Goal: Task Accomplishment & Management: Manage account settings

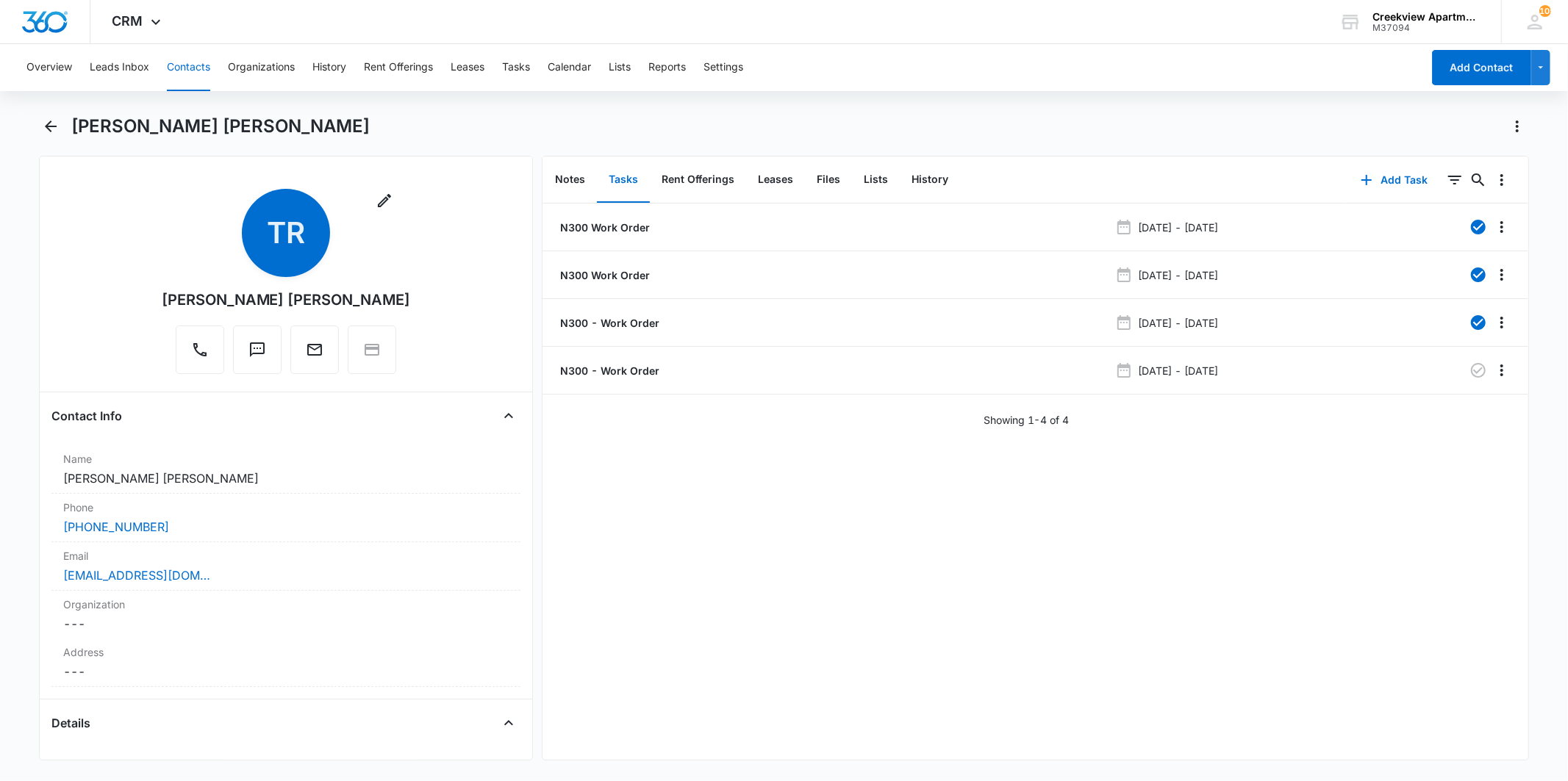
click at [1179, 535] on div "N300 Work Order [DATE] - [DATE] N300 Work Order [DATE] - [DATE] N300 - Work Ord…" at bounding box center [1036, 481] width 986 height 557
click at [1180, 535] on div "N300 Work Order [DATE] - [DATE] N300 Work Order [DATE] - [DATE] N300 - Work Ord…" at bounding box center [1036, 481] width 986 height 557
click at [49, 131] on icon "Back" at bounding box center [51, 126] width 17 height 17
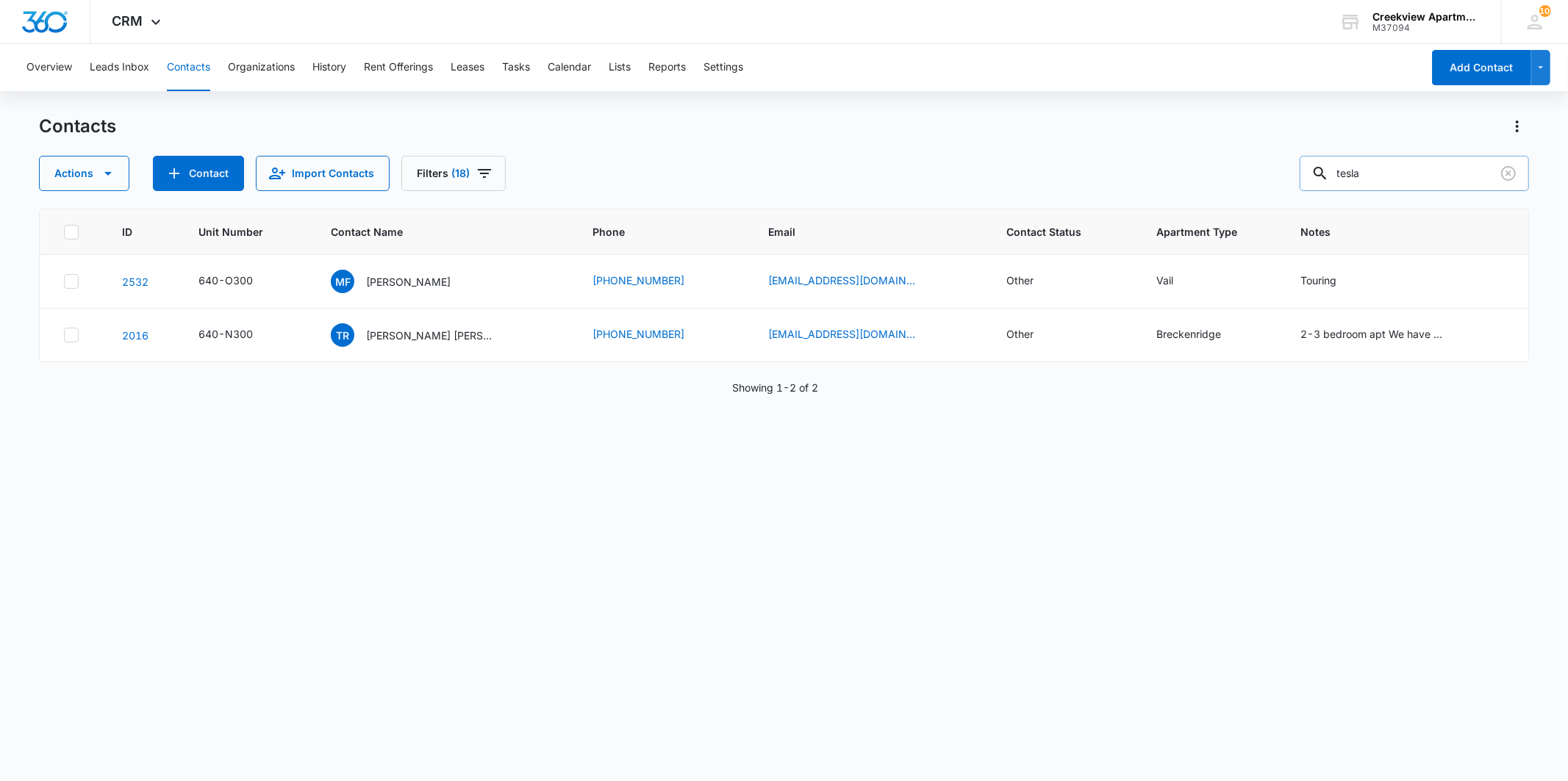
drag, startPoint x: 1379, startPoint y: 179, endPoint x: 1338, endPoint y: 171, distance: 41.8
click at [1338, 171] on div "tesla" at bounding box center [1414, 173] width 229 height 35
type input "c201"
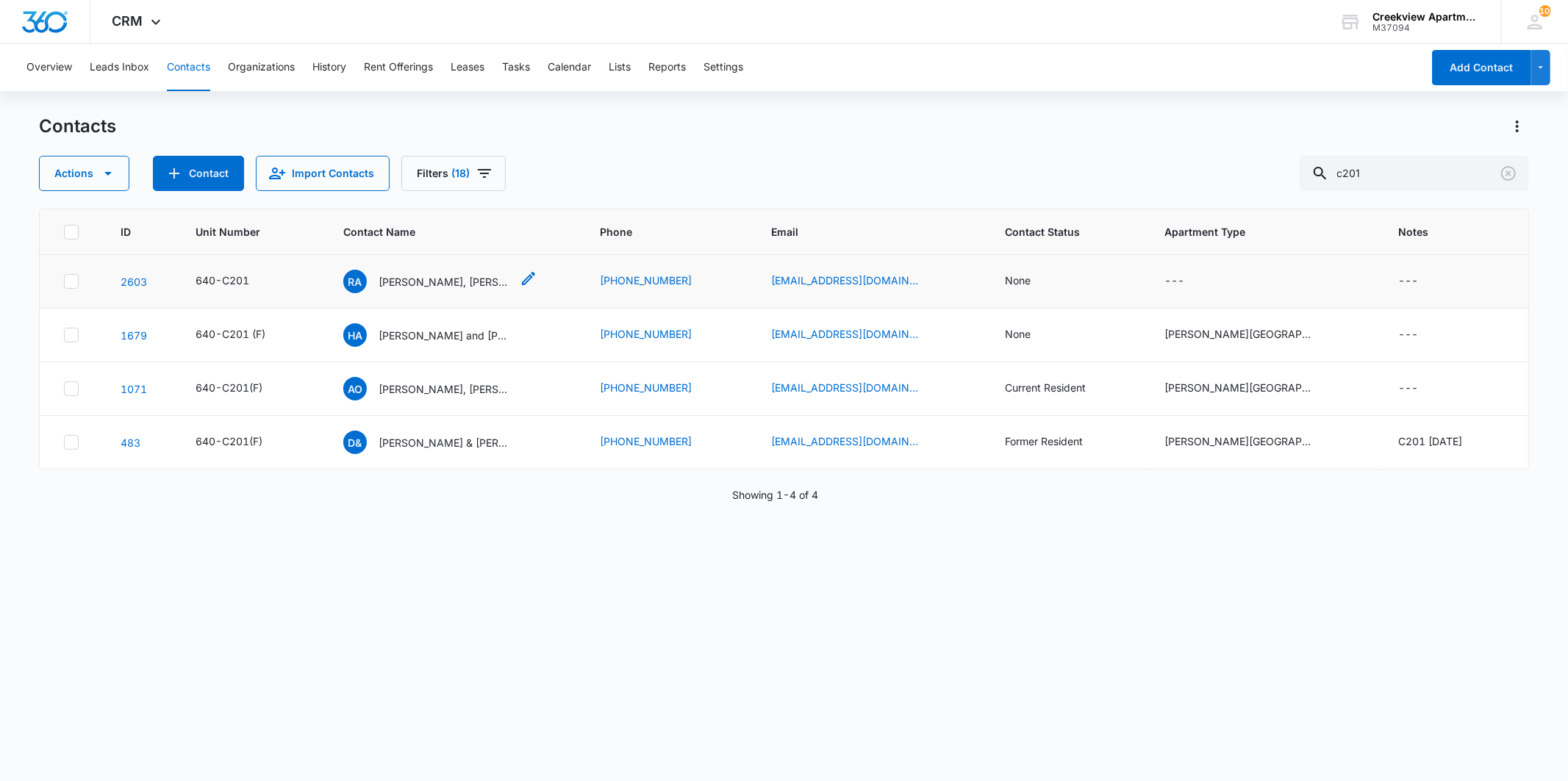
click at [452, 283] on p "[PERSON_NAME], [PERSON_NAME]" at bounding box center [445, 281] width 133 height 16
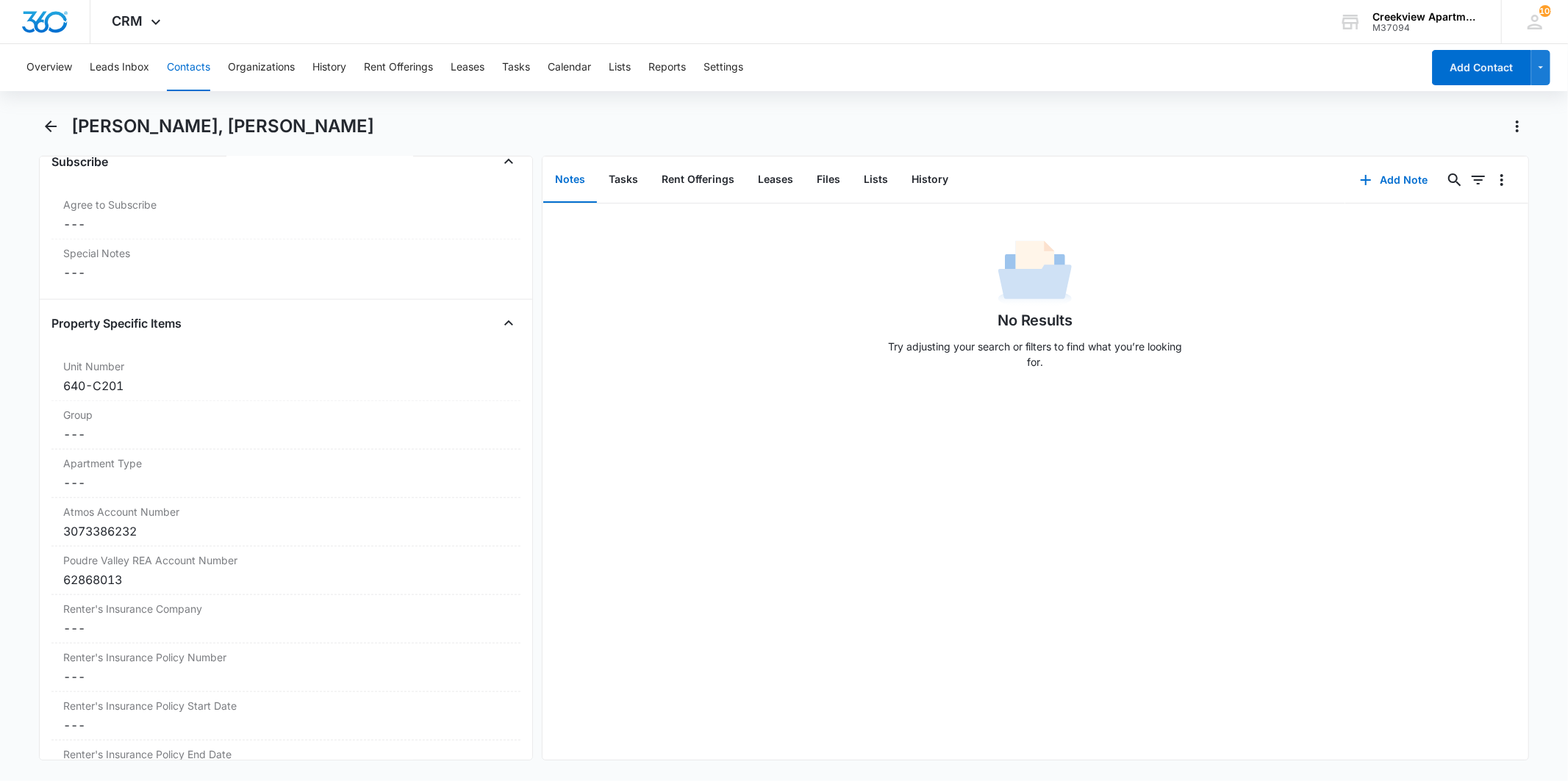
scroll to position [1552, 0]
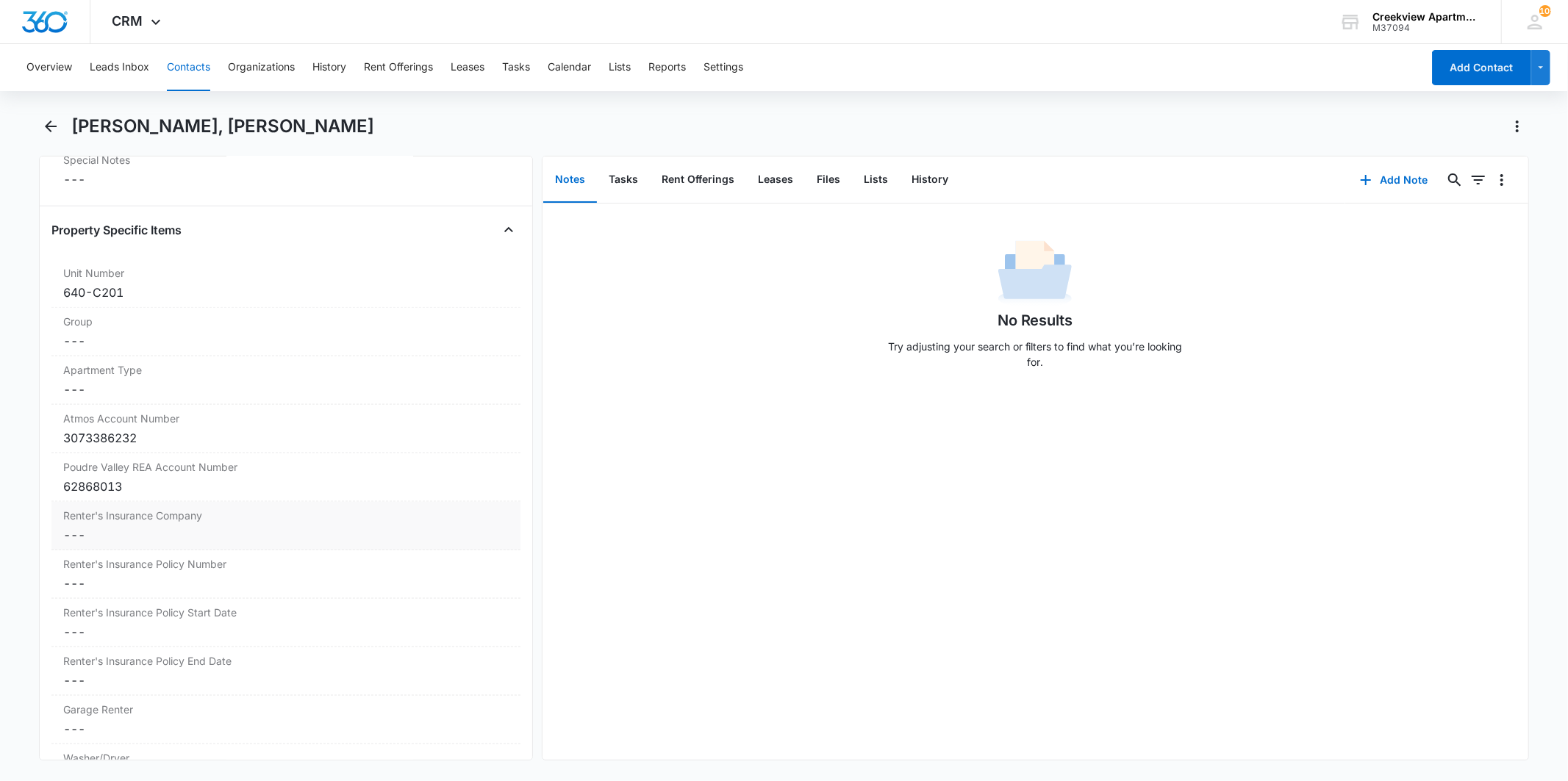
click at [128, 541] on dd "Cancel Save Changes ---" at bounding box center [285, 534] width 444 height 17
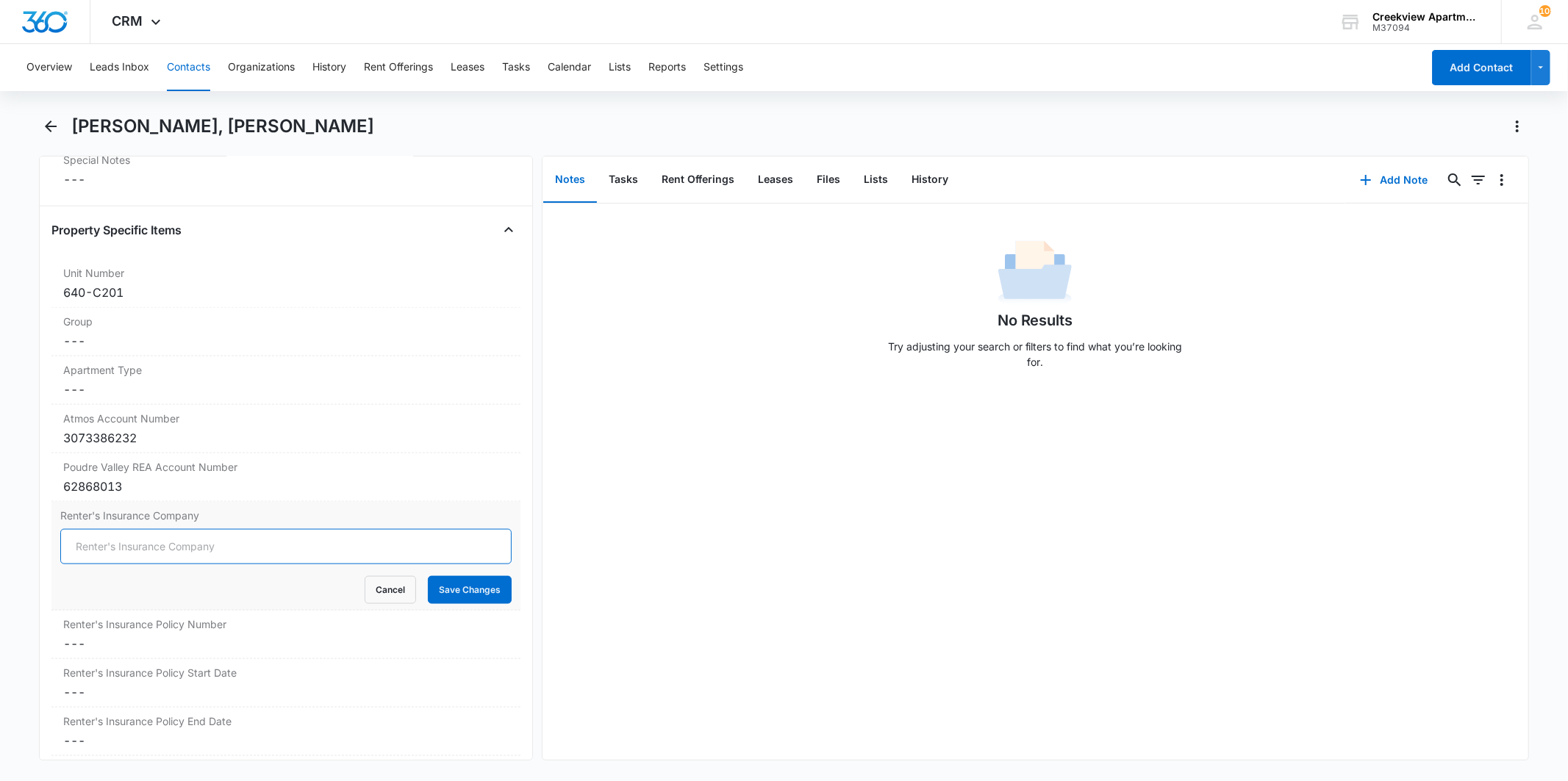
click at [196, 547] on input "Renter's Insurance Company" at bounding box center [286, 546] width 451 height 35
type input "Lemonade"
click at [428, 576] on button "Save Changes" at bounding box center [469, 590] width 84 height 28
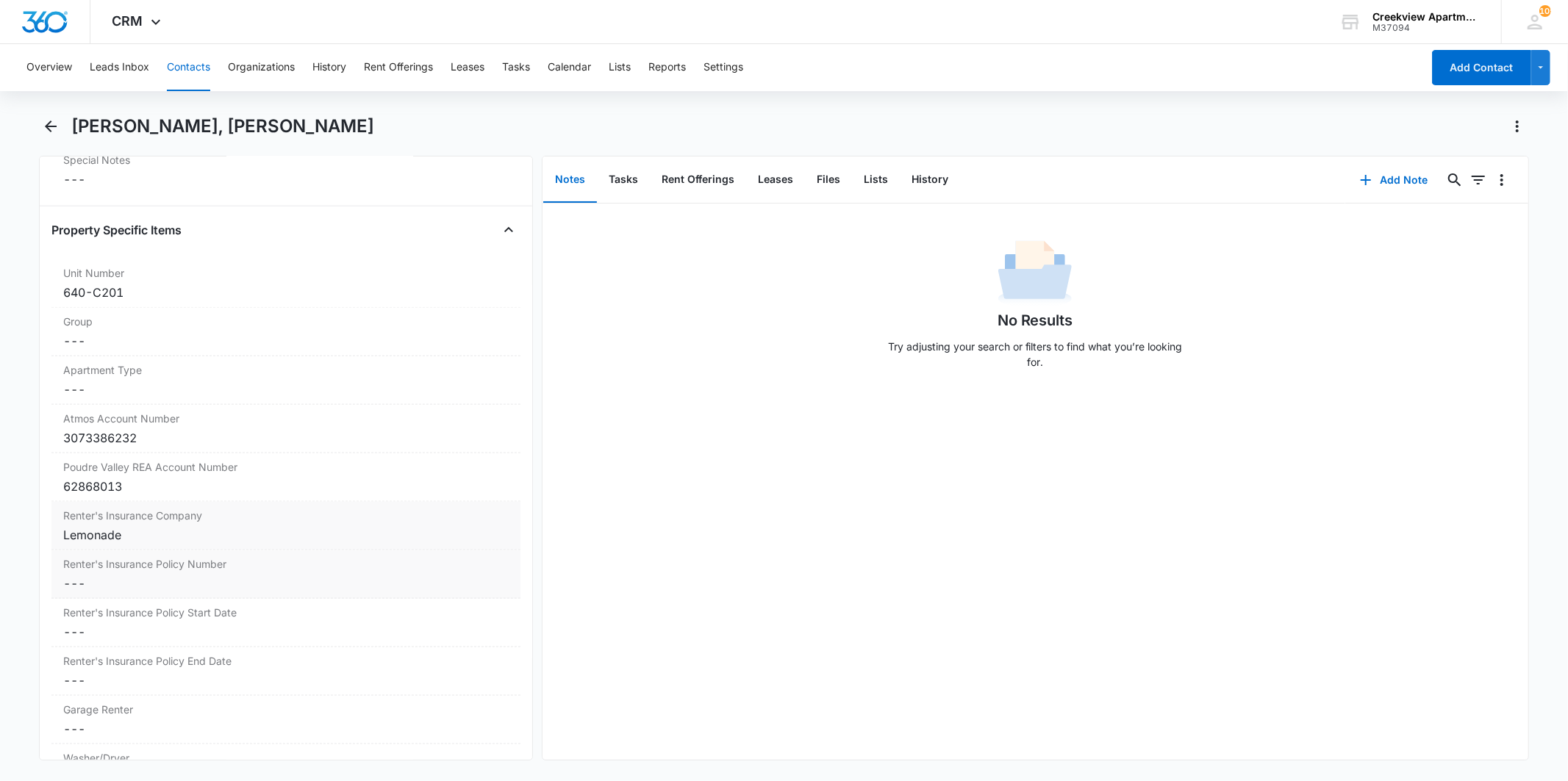
click at [144, 583] on dd "Cancel Save Changes ---" at bounding box center [285, 583] width 444 height 17
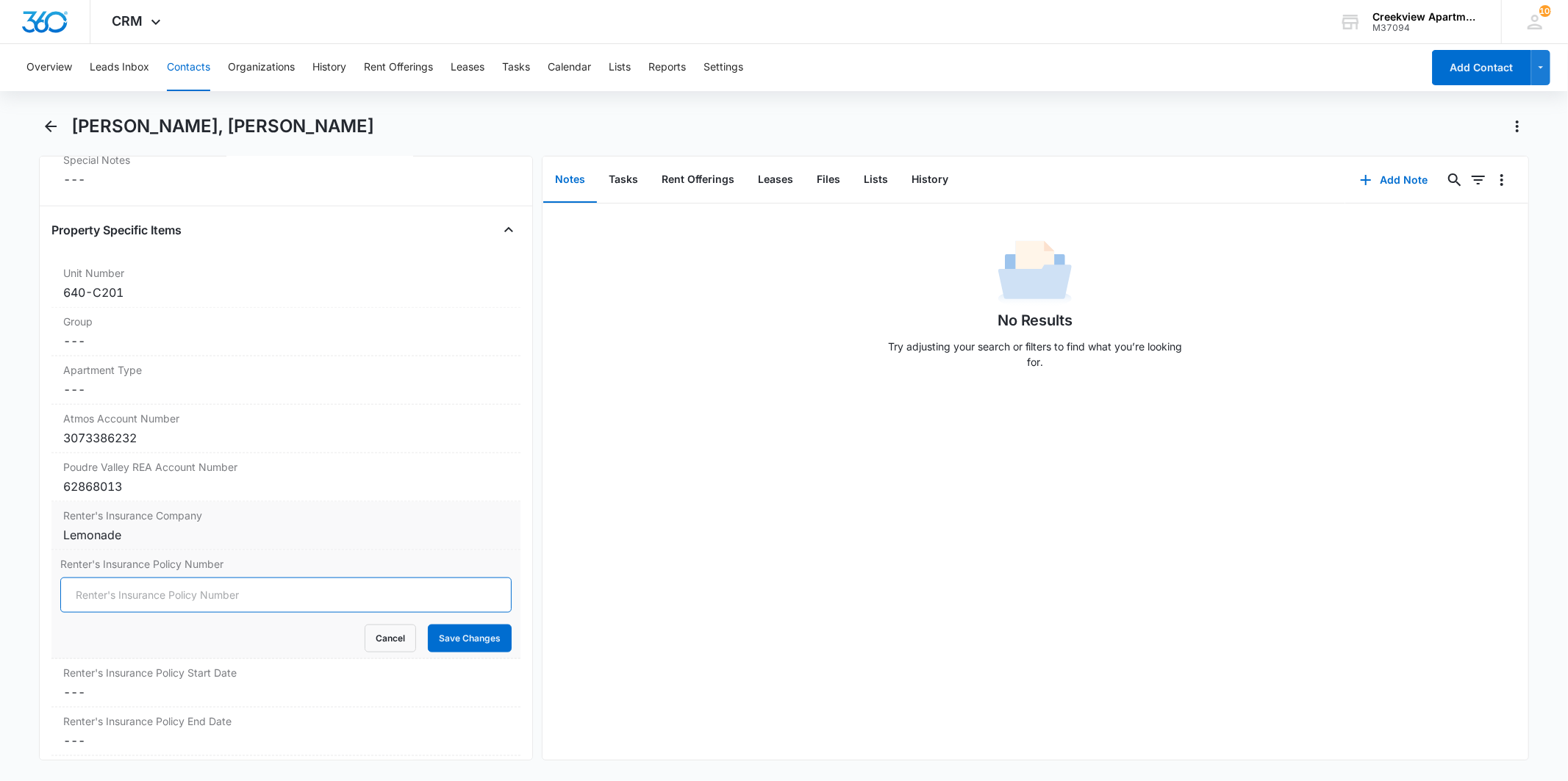
click at [127, 594] on input "Renter's Insurance Policy Number" at bounding box center [286, 595] width 451 height 35
type input "LP4A8986408"
click at [428, 625] on button "Save Changes" at bounding box center [469, 638] width 84 height 28
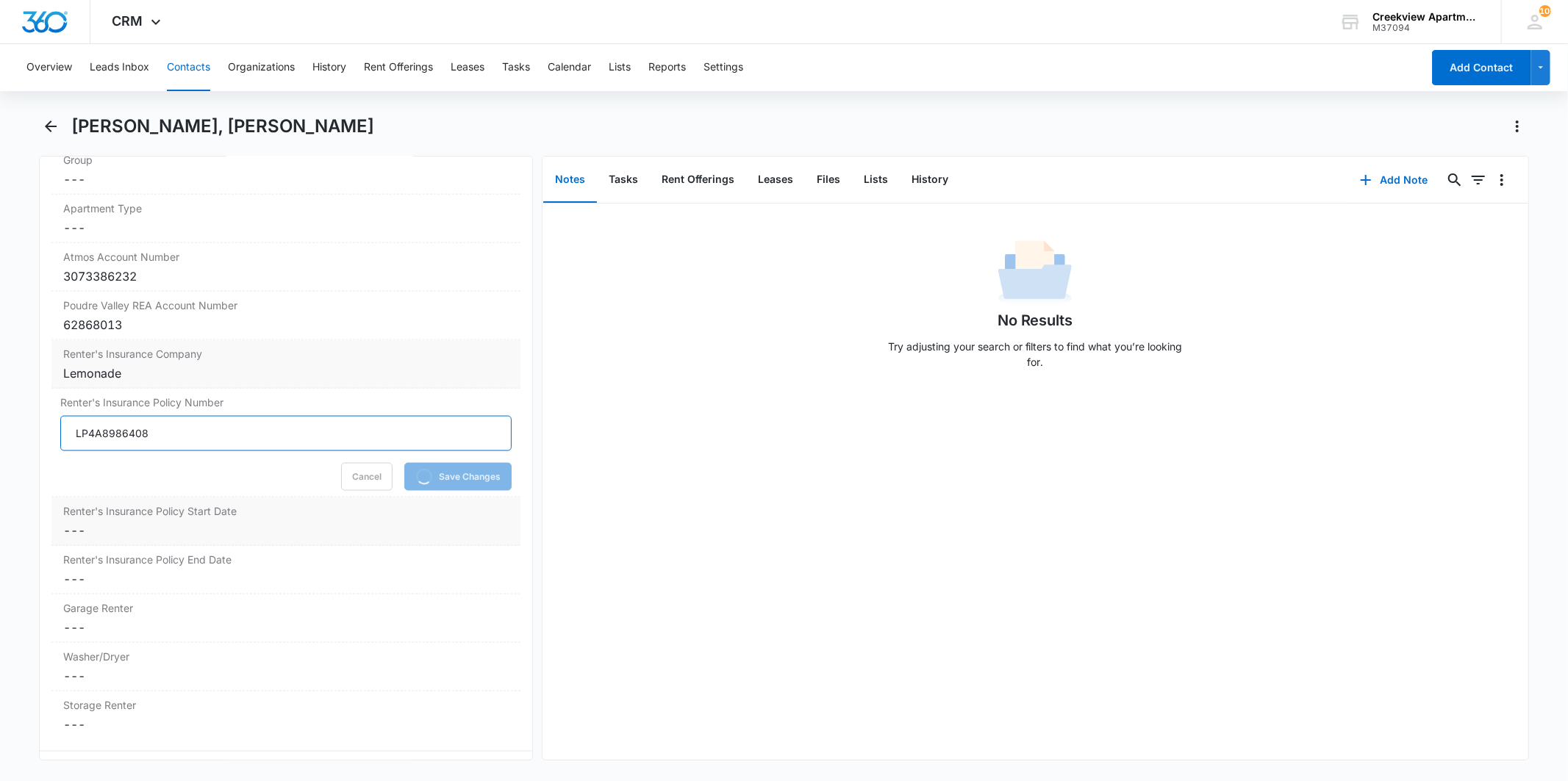
scroll to position [1715, 0]
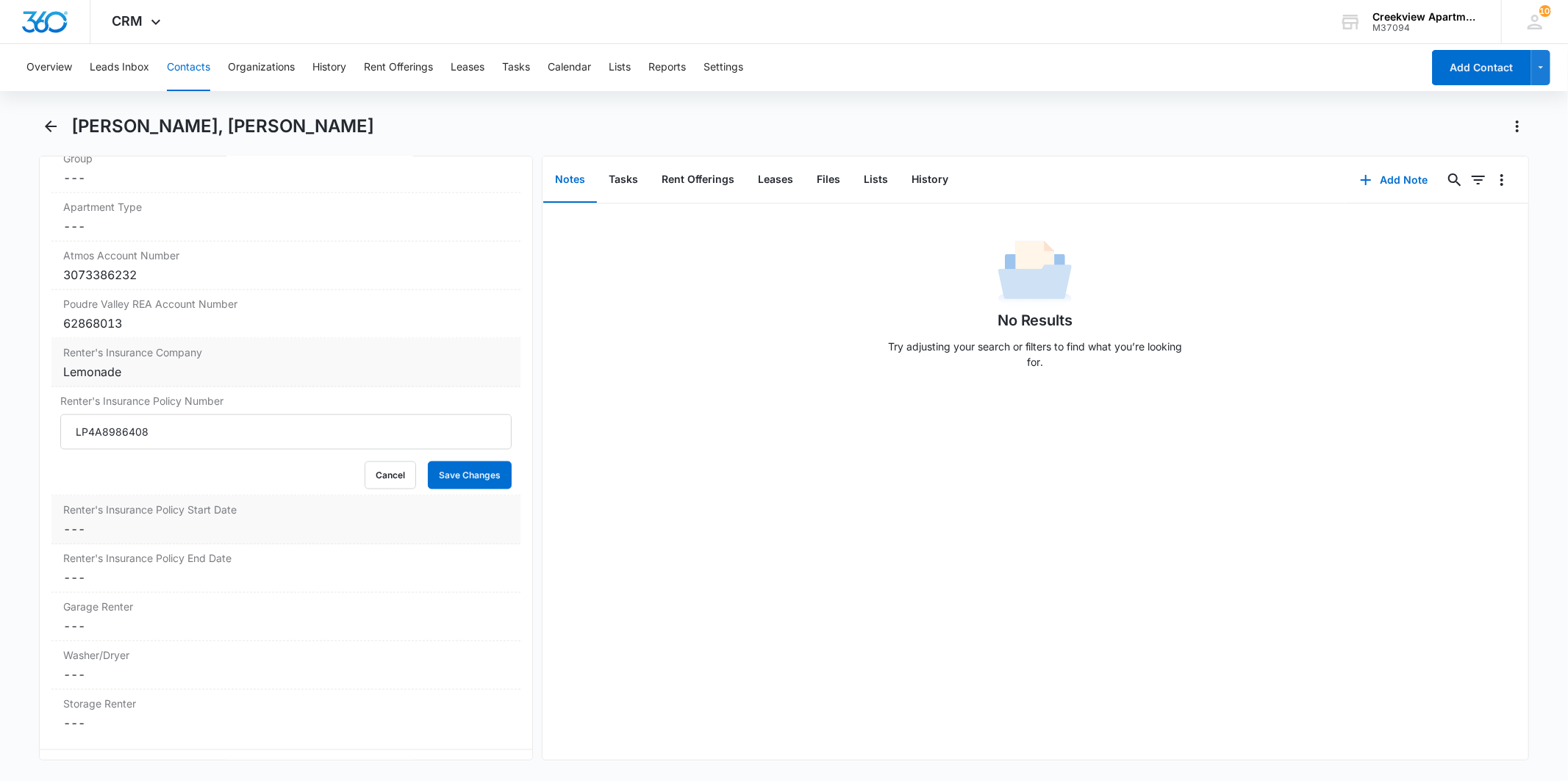
click at [163, 527] on dd "Cancel Save Changes ---" at bounding box center [285, 529] width 444 height 17
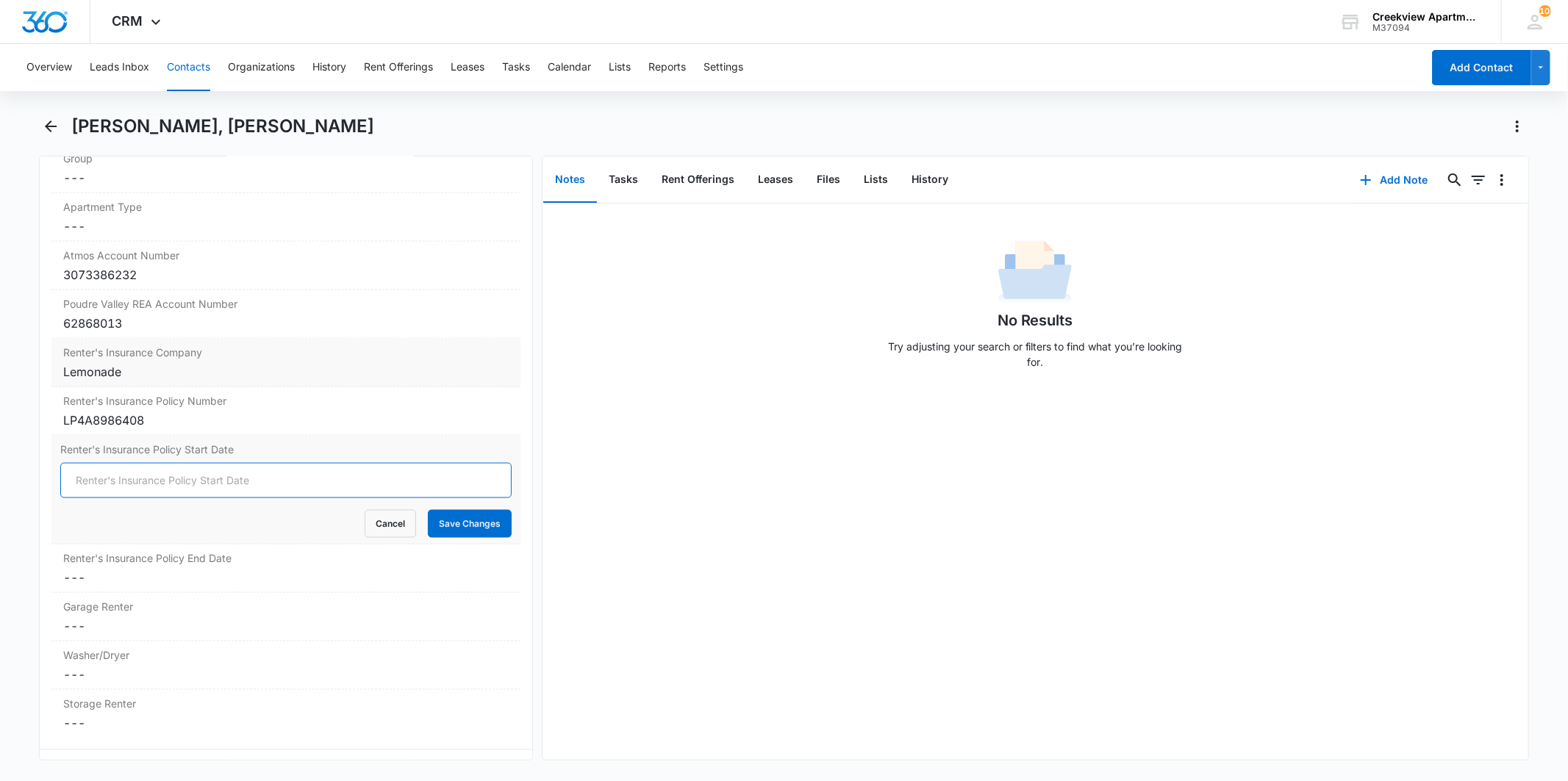
click at [156, 486] on input "Renter's Insurance Policy Start Date" at bounding box center [286, 480] width 451 height 35
type input "[DATE]"
click at [428, 511] on button "Save Changes" at bounding box center [469, 524] width 84 height 28
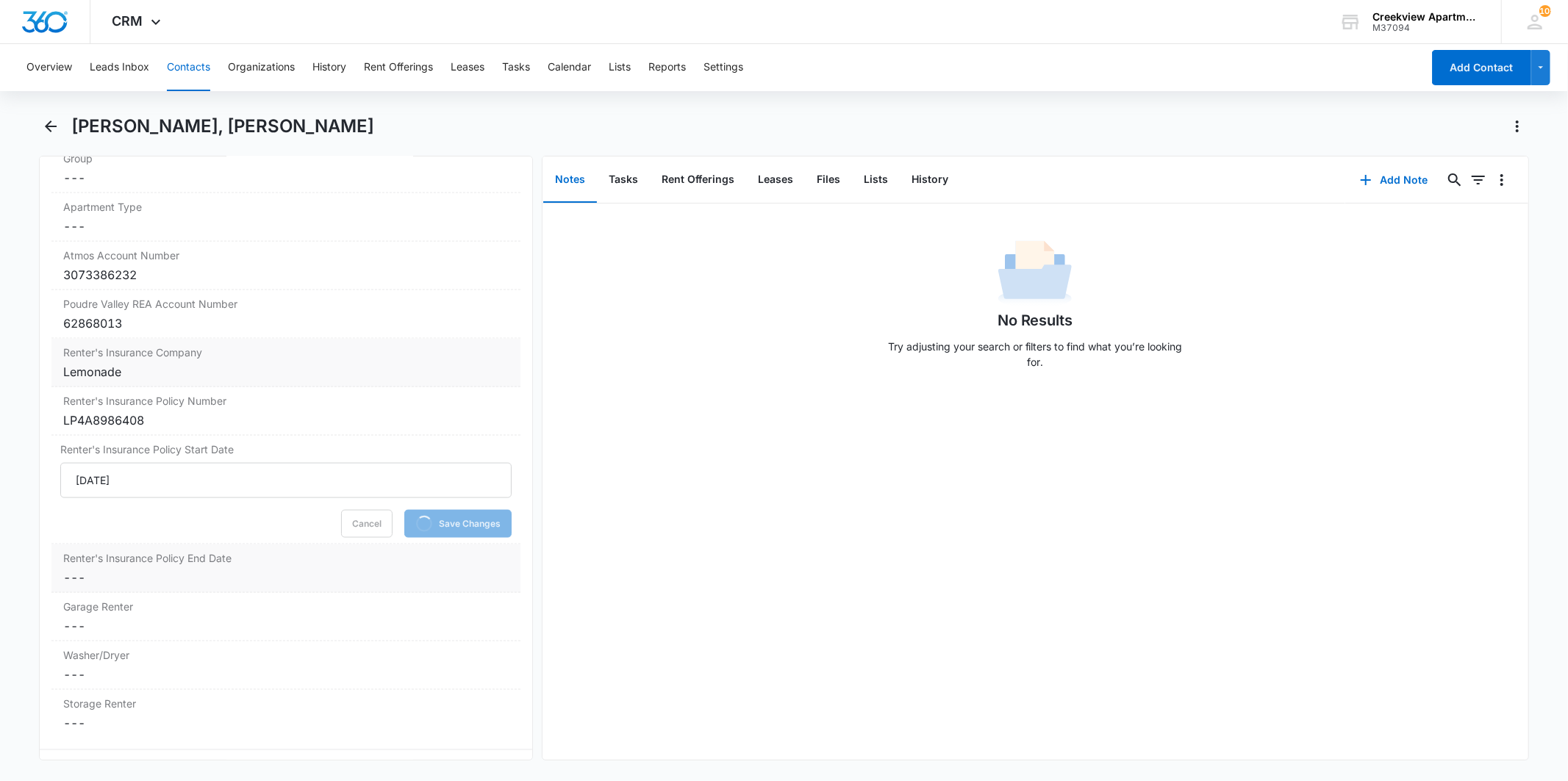
click at [110, 584] on dd "Cancel Save Changes ---" at bounding box center [285, 578] width 444 height 17
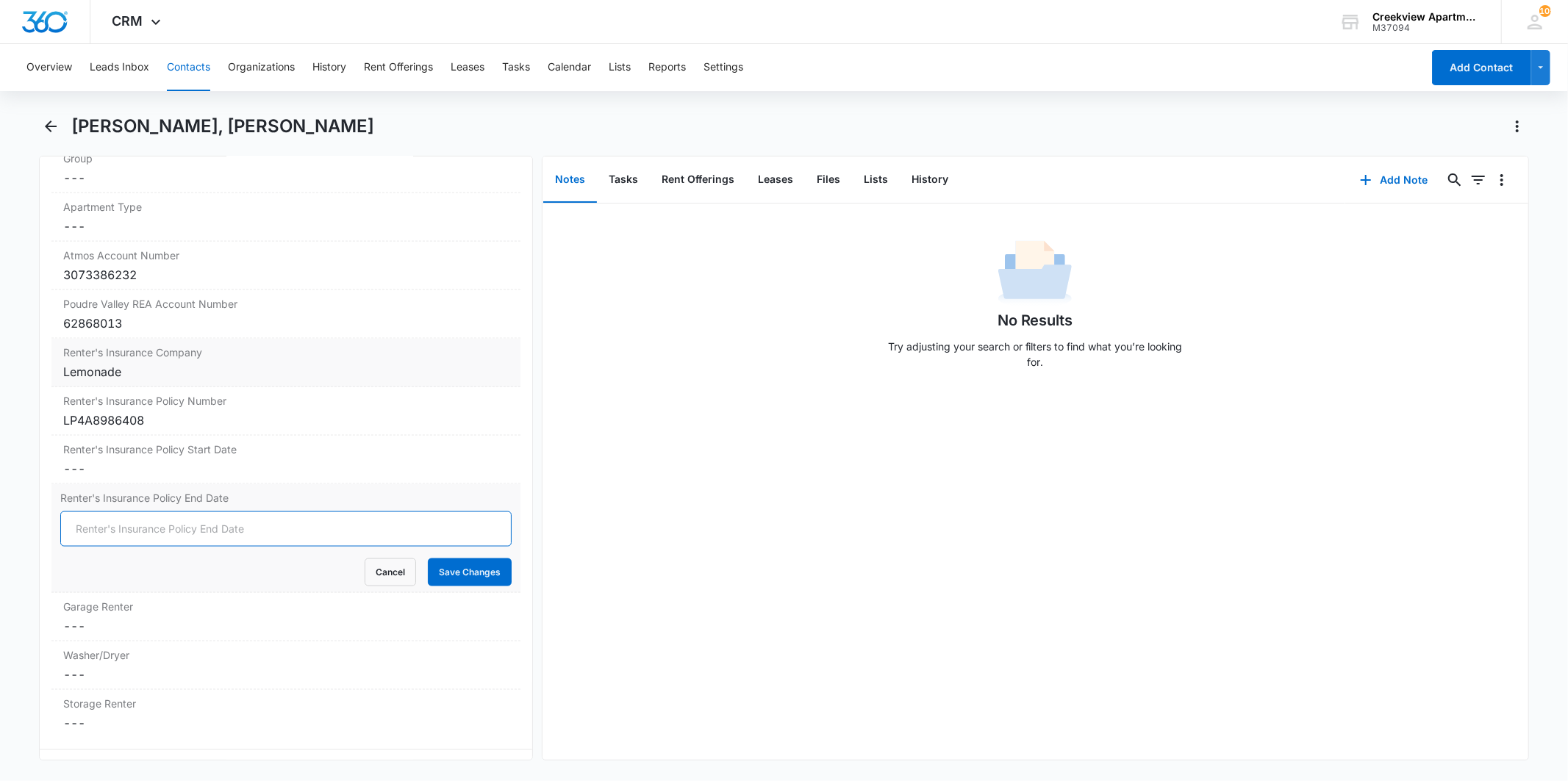
click at [84, 532] on input "Renter's Insurance Policy End Date" at bounding box center [286, 529] width 451 height 35
type input "[DATE]"
click at [428, 558] on button "Save Changes" at bounding box center [469, 572] width 84 height 28
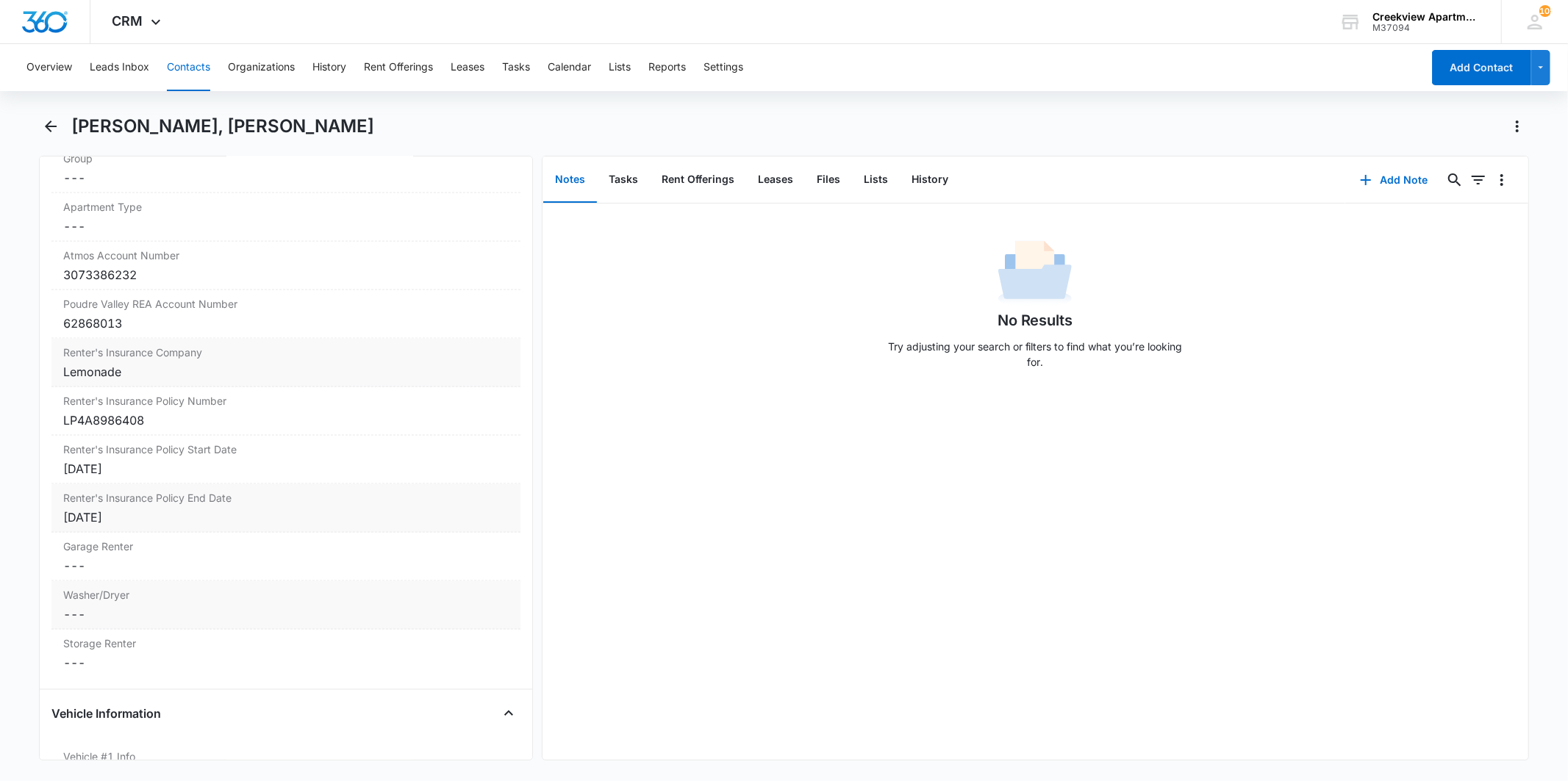
click at [130, 621] on dd "Cancel Save Changes ---" at bounding box center [285, 614] width 444 height 17
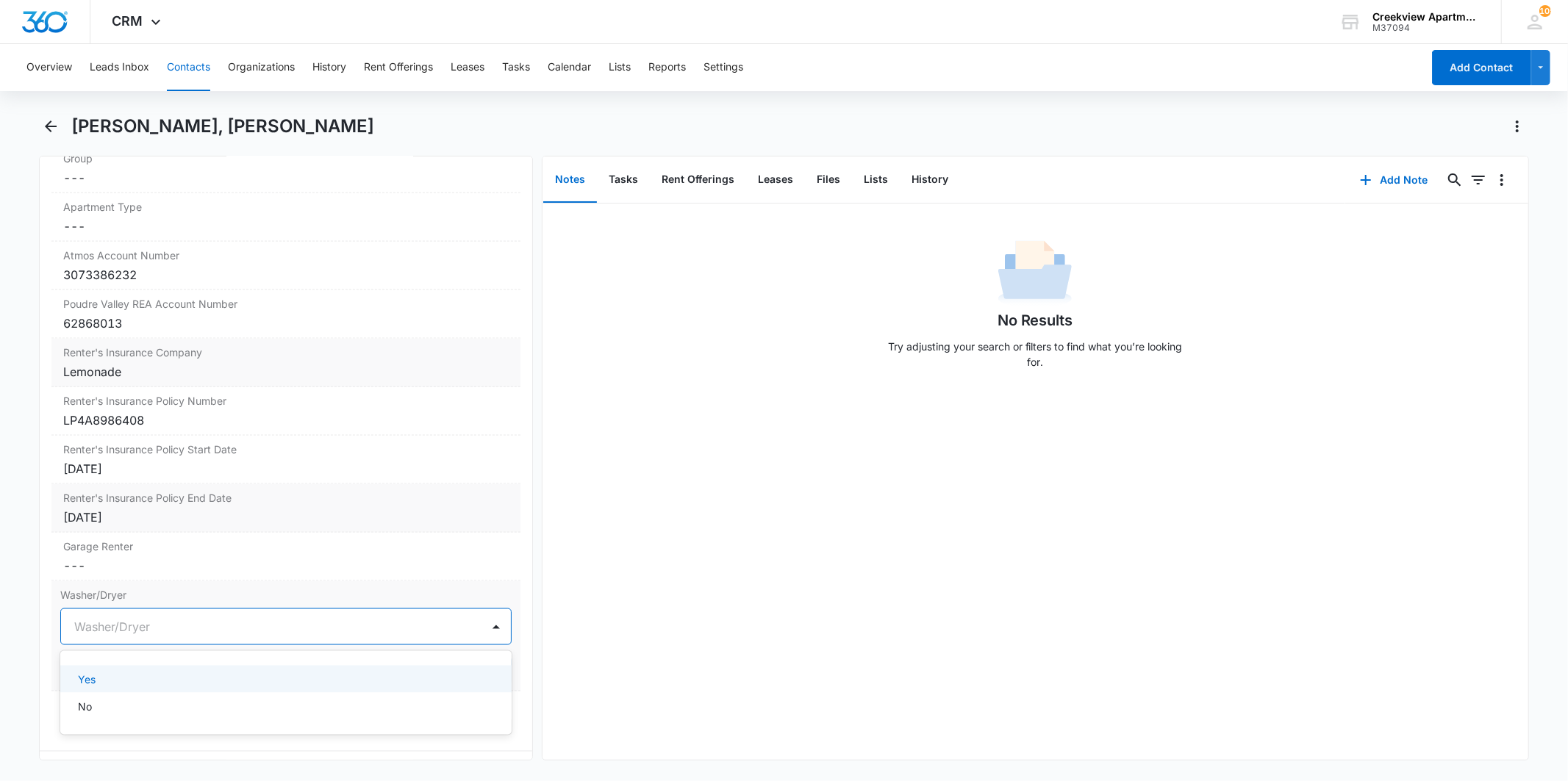
click at [110, 627] on div at bounding box center [268, 626] width 387 height 20
click at [119, 679] on div "Yes" at bounding box center [284, 679] width 412 height 16
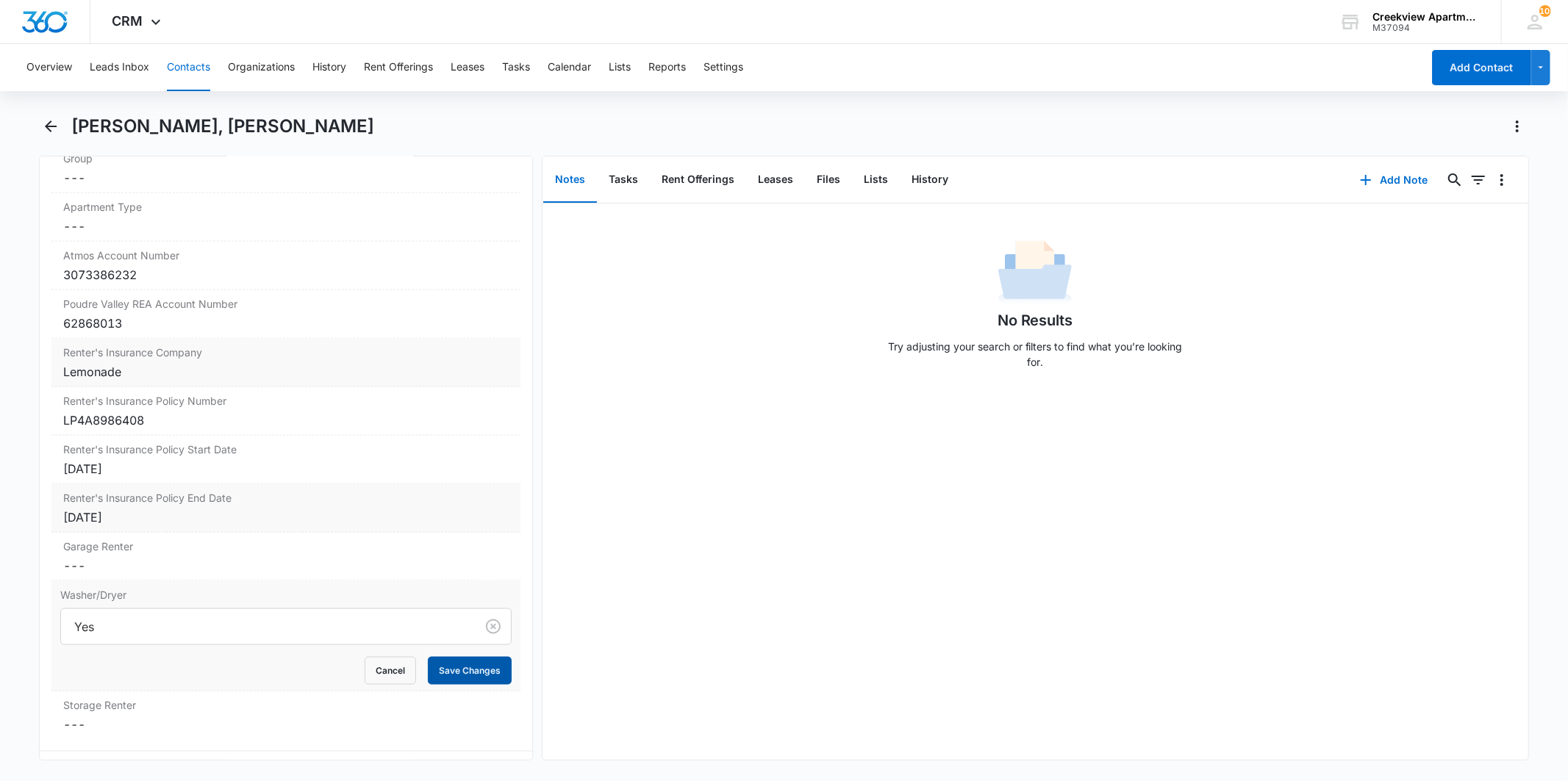
click at [453, 667] on button "Save Changes" at bounding box center [469, 671] width 84 height 28
click at [54, 133] on icon "Back" at bounding box center [51, 126] width 17 height 17
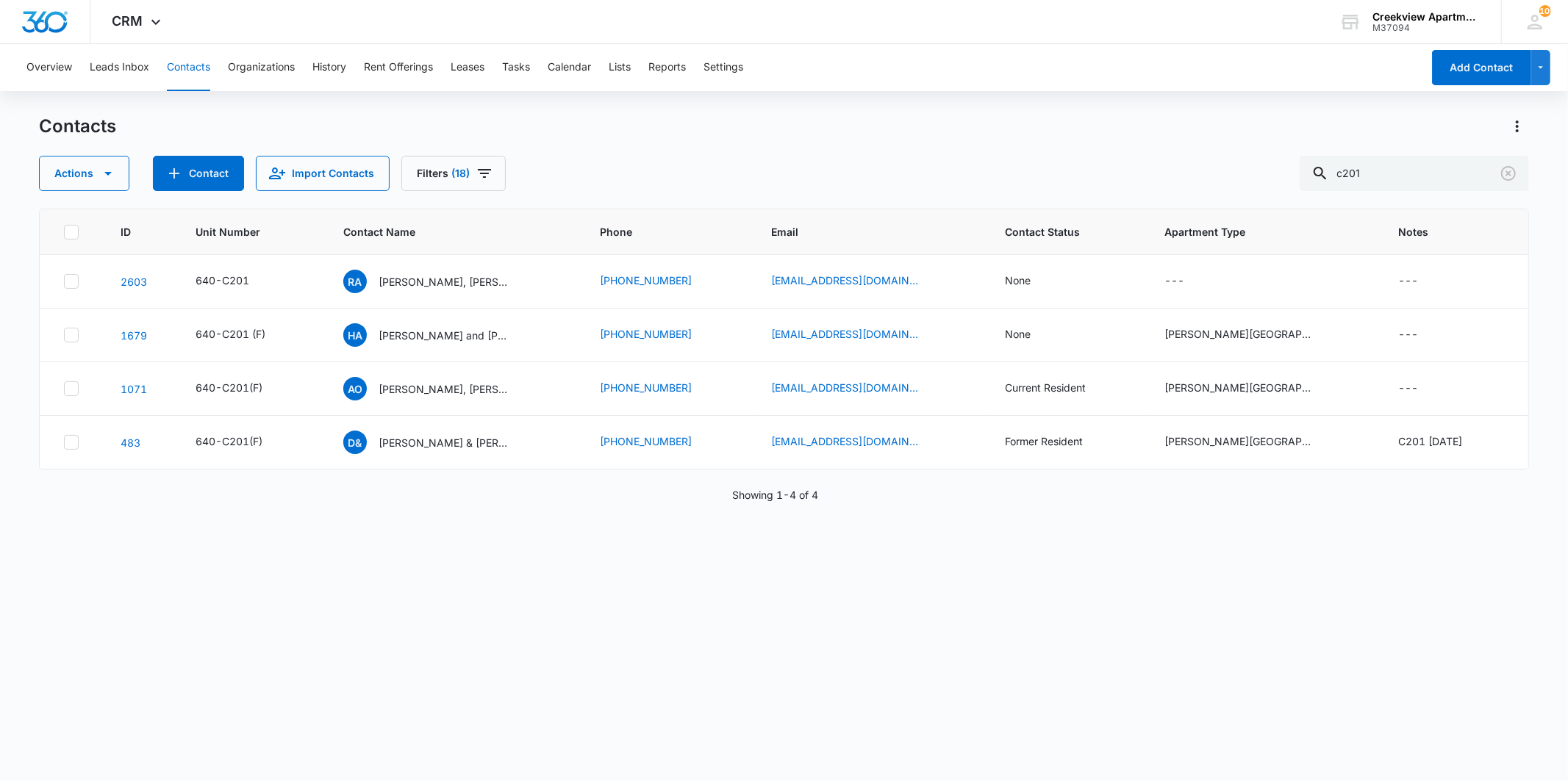
click at [477, 636] on div "ID Unit Number Contact Name Phone Email Contact Status Apartment Type Notes 260…" at bounding box center [783, 486] width 1490 height 554
click at [648, 610] on div "ID Unit Number Contact Name Phone Email Contact Status Apartment Type Notes 260…" at bounding box center [783, 486] width 1490 height 554
drag, startPoint x: 814, startPoint y: 342, endPoint x: 819, endPoint y: 353, distance: 12.1
click at [817, 346] on td "[EMAIL_ADDRESS][DOMAIN_NAME]" at bounding box center [871, 336] width 234 height 53
drag, startPoint x: 1394, startPoint y: 181, endPoint x: 1324, endPoint y: 163, distance: 72.3
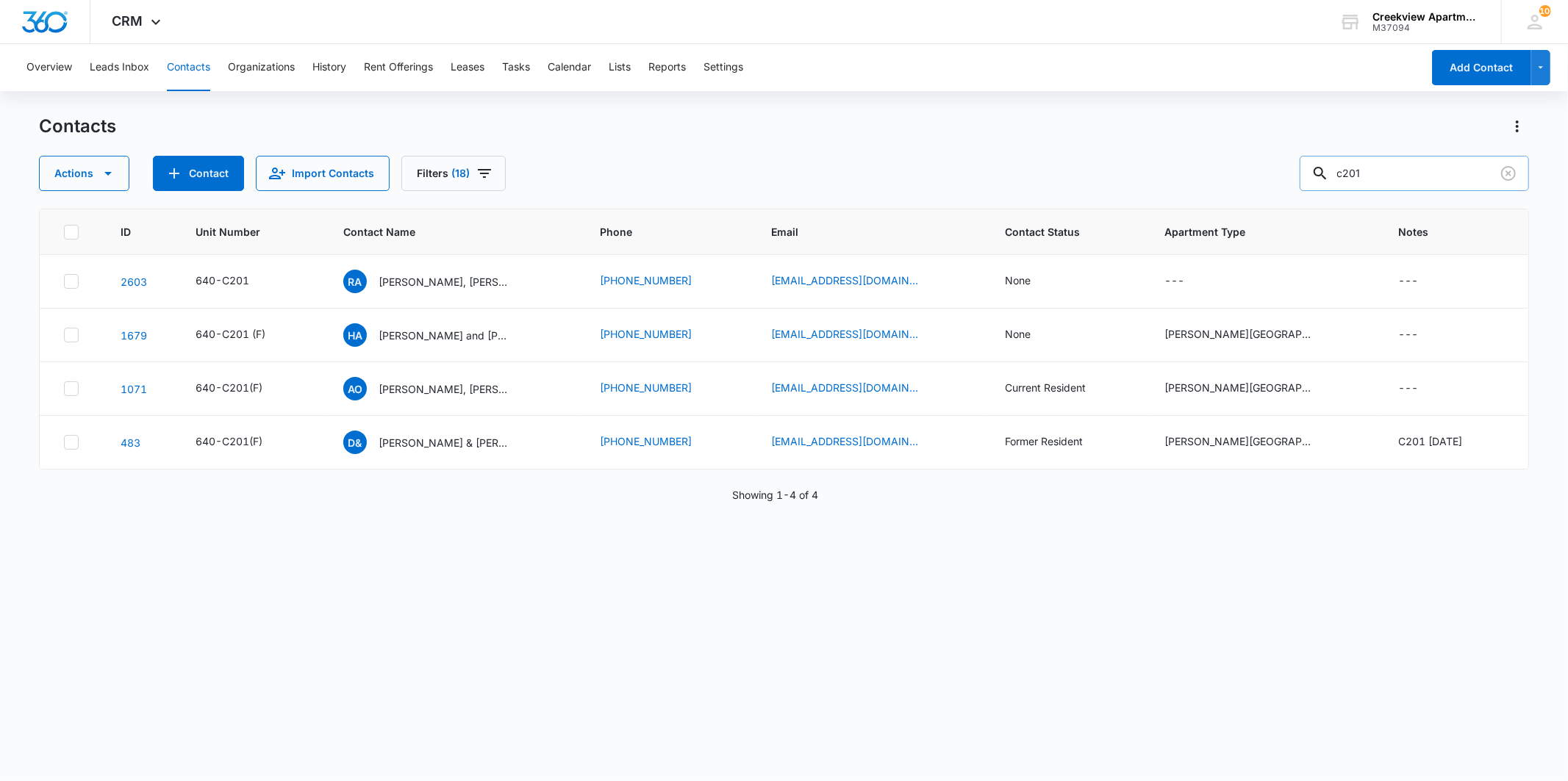
click at [1324, 163] on input "c201" at bounding box center [1414, 173] width 229 height 35
type input "[PERSON_NAME]"
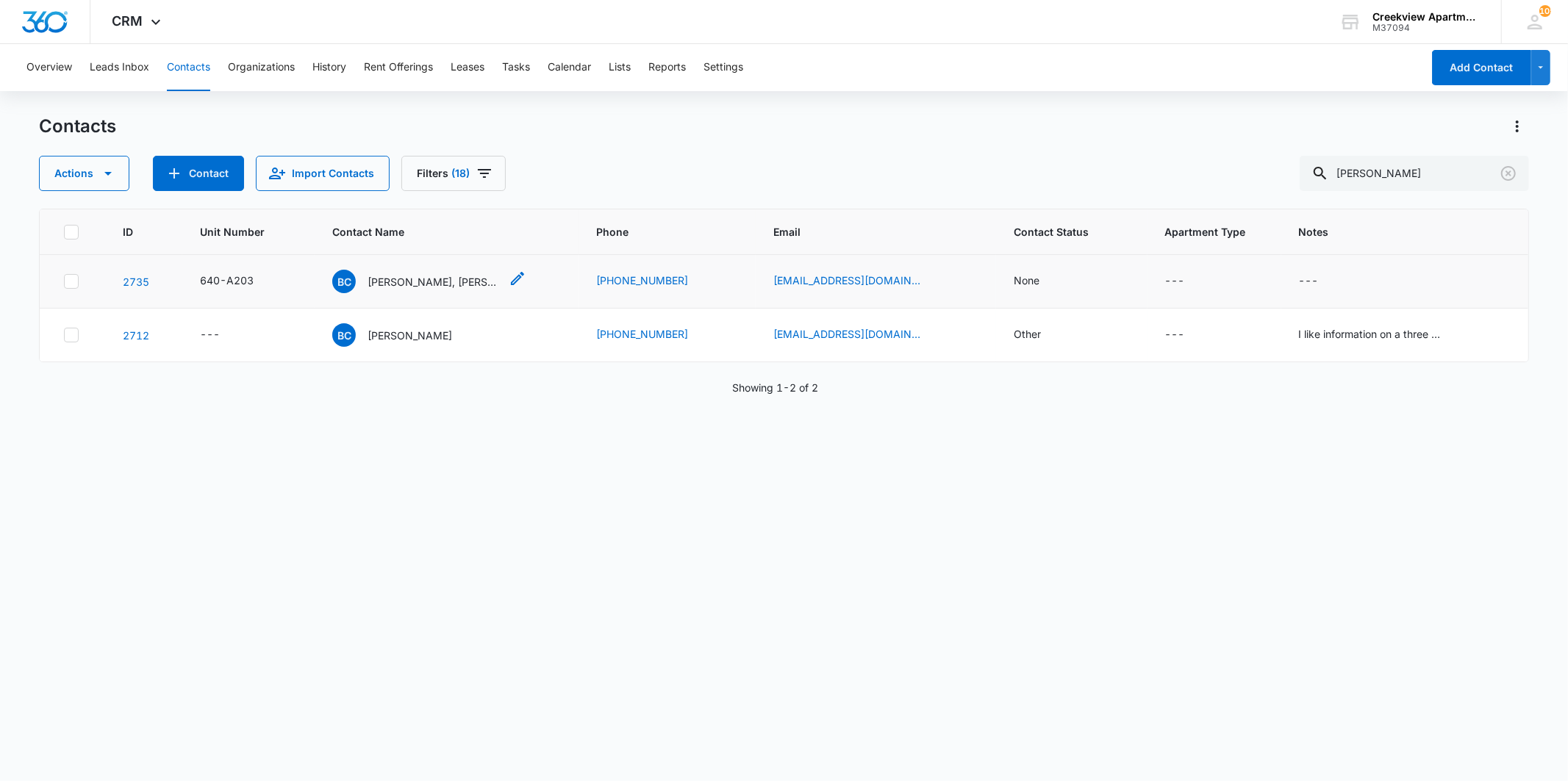
click at [408, 290] on div "BC [PERSON_NAME], [PERSON_NAME], [PERSON_NAME]" at bounding box center [416, 281] width 167 height 24
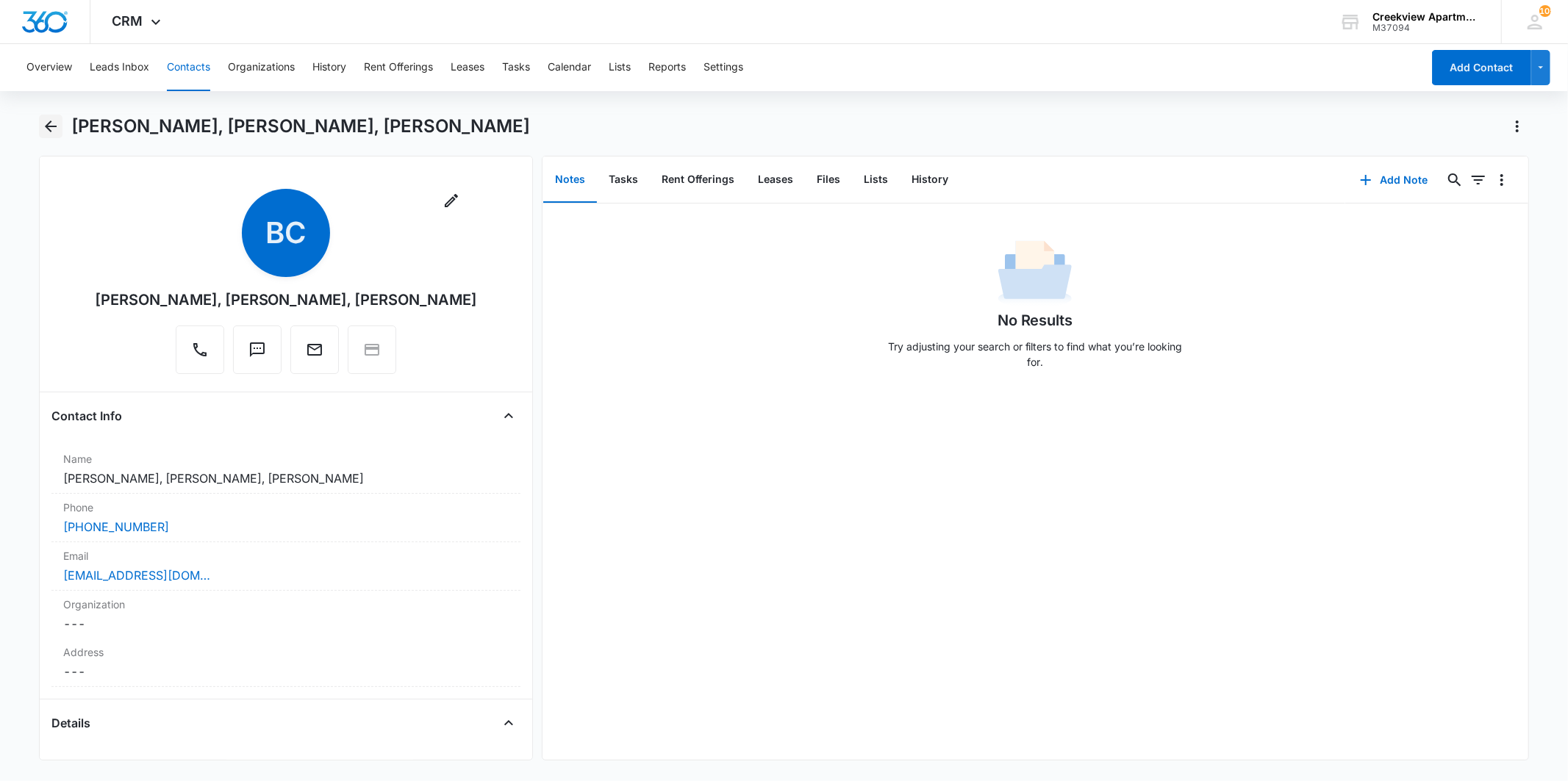
click at [57, 118] on icon "Back" at bounding box center [51, 126] width 17 height 17
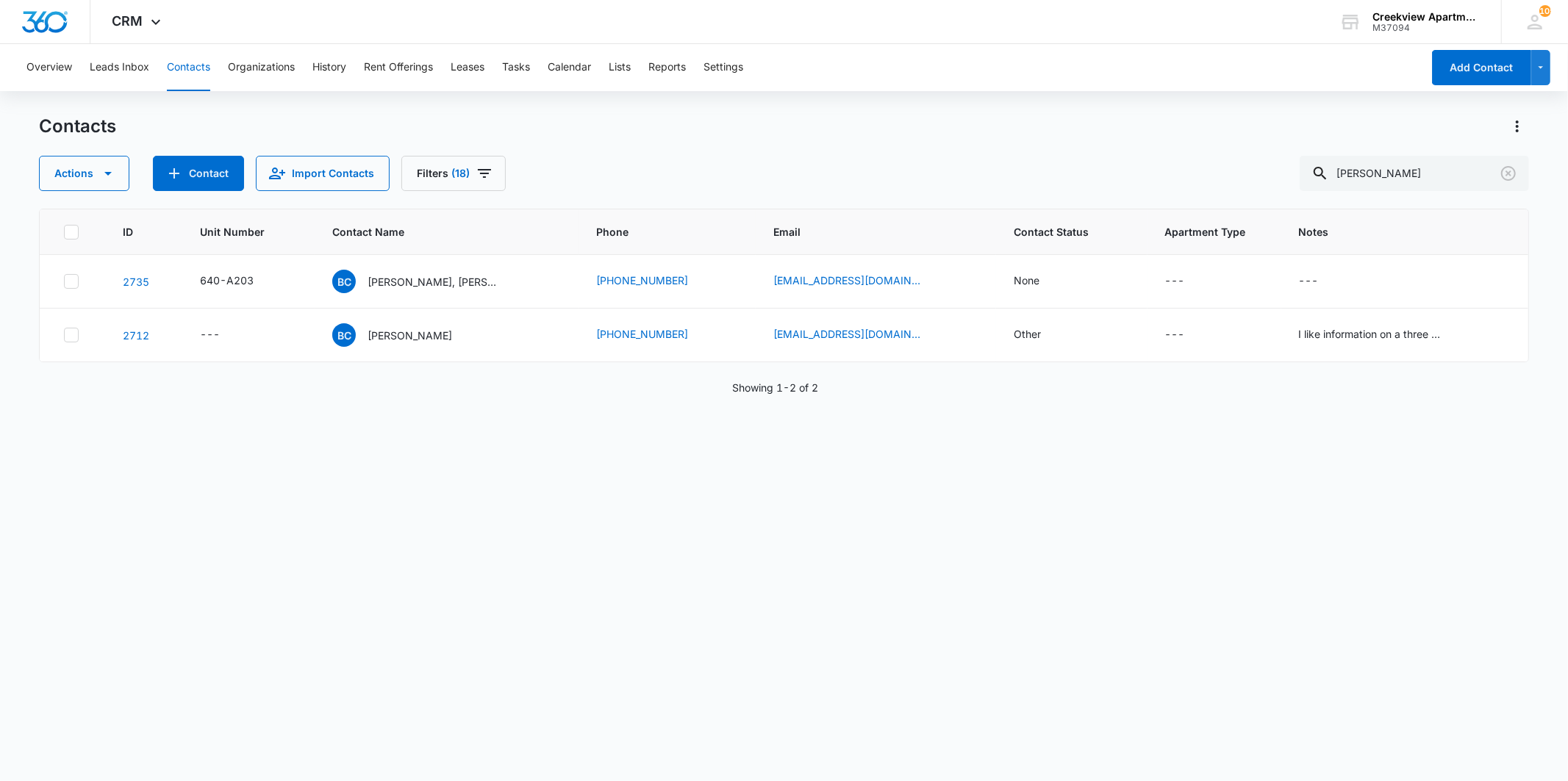
click at [1361, 512] on div "ID Unit Number Contact Name Phone Email Contact Status Apartment Type Notes 273…" at bounding box center [783, 486] width 1490 height 554
drag, startPoint x: 1336, startPoint y: 159, endPoint x: 1247, endPoint y: 159, distance: 89.0
click at [1247, 159] on div "Actions Contact Import Contacts Filters (18) [PERSON_NAME]" at bounding box center [783, 173] width 1490 height 35
type input "j101"
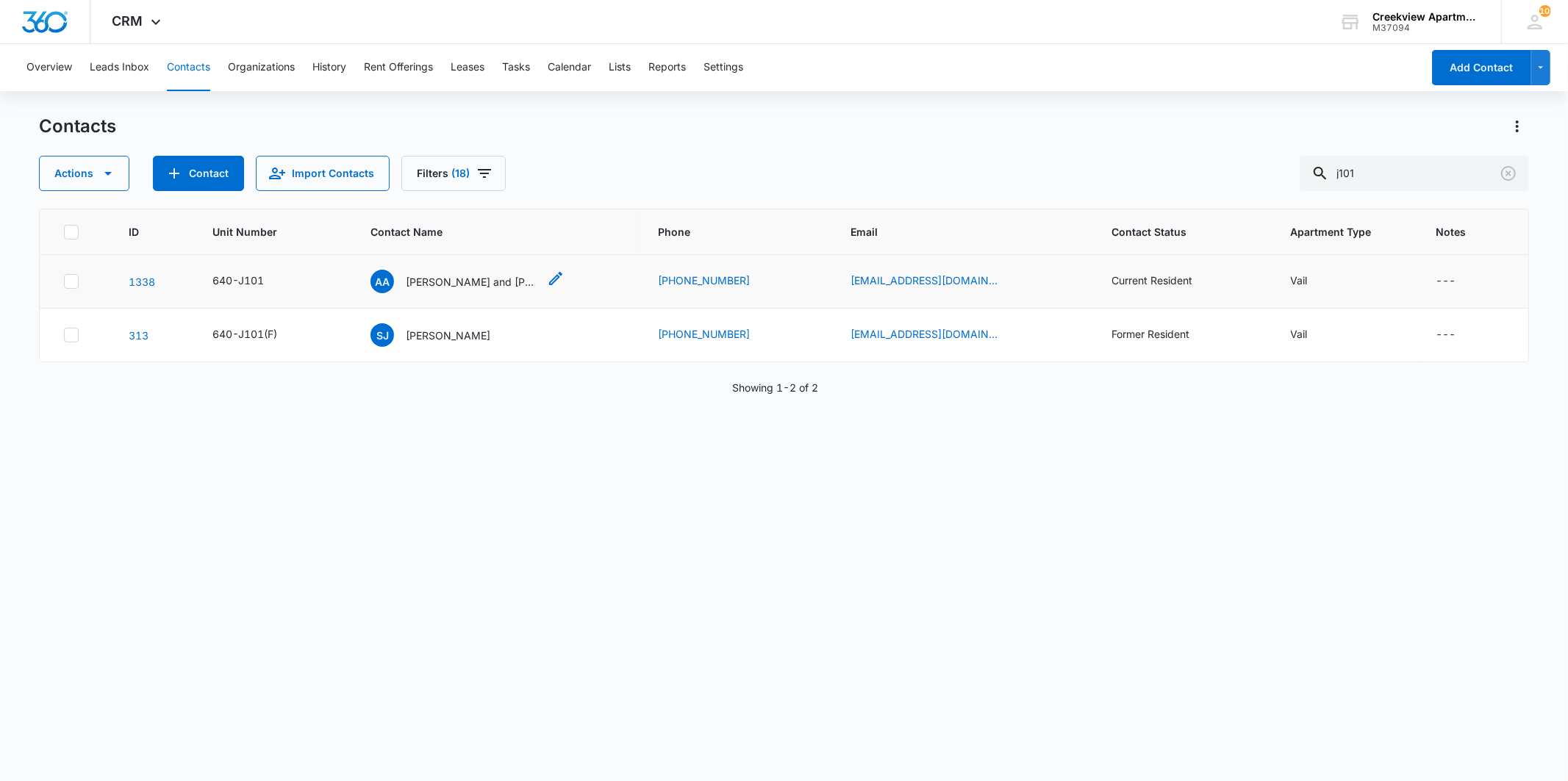
click at [489, 270] on div "[PERSON_NAME] and [PERSON_NAME]" at bounding box center [455, 281] width 167 height 24
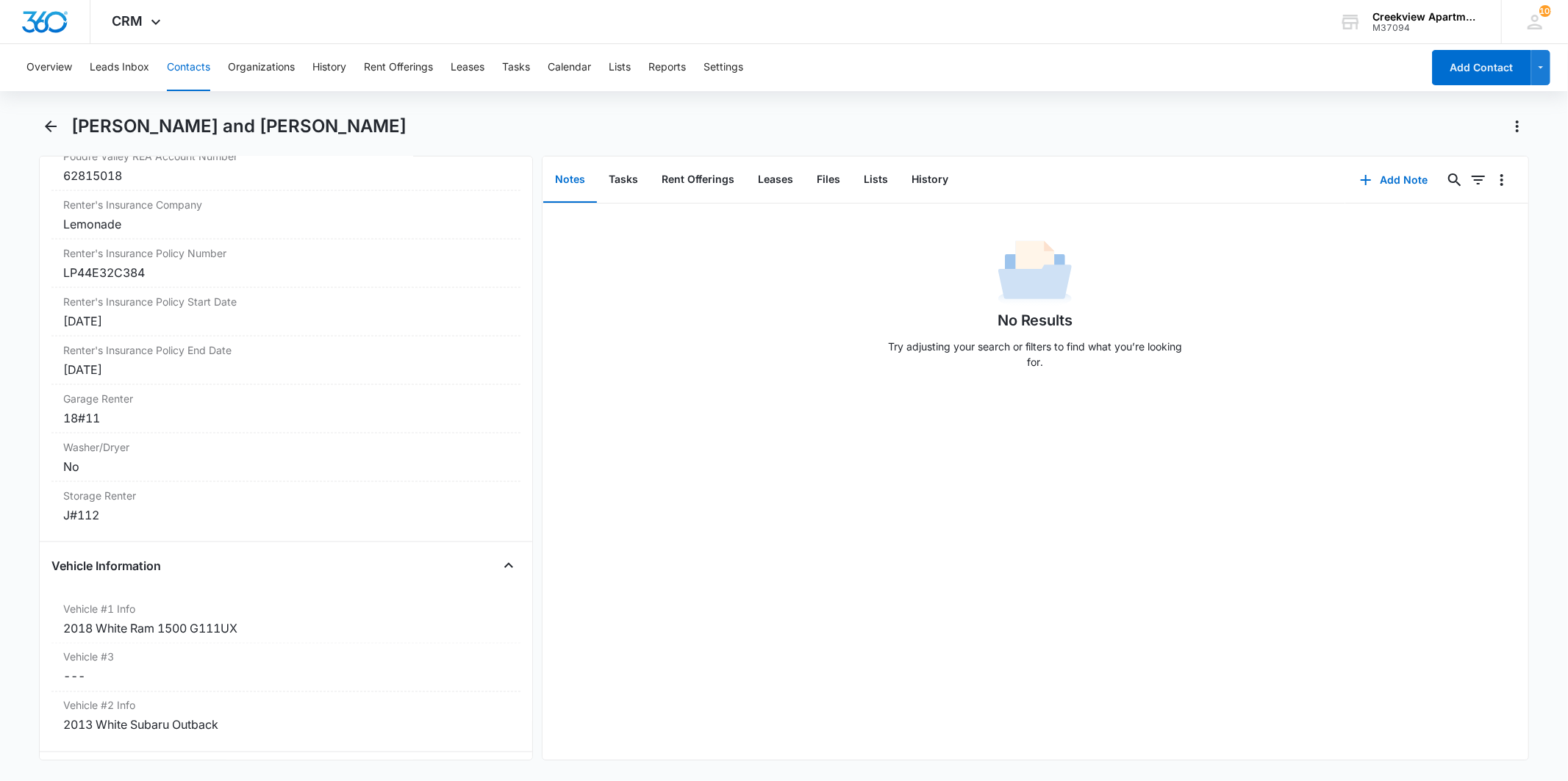
scroll to position [1878, 0]
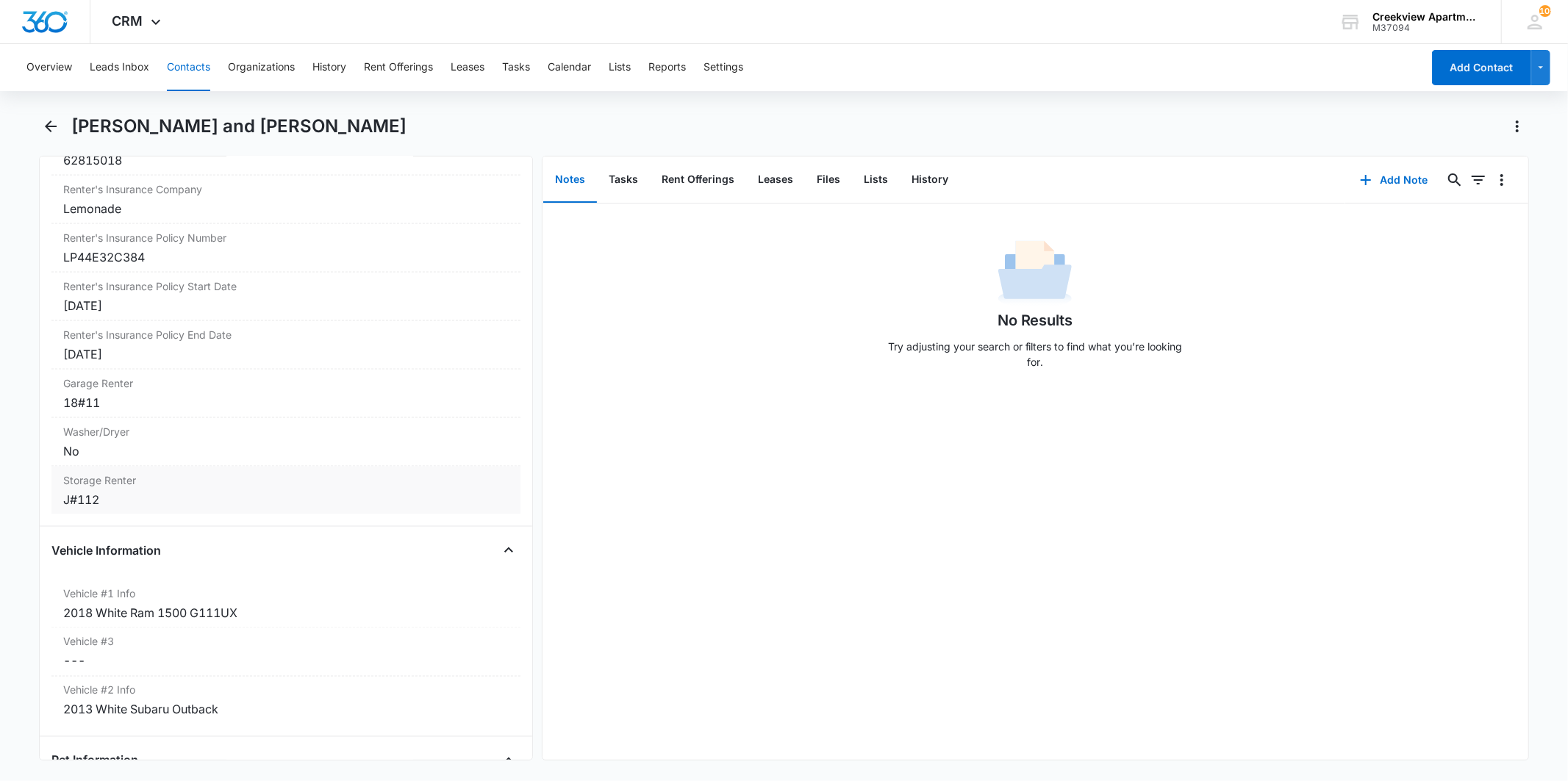
click at [112, 496] on div "J#112" at bounding box center [285, 500] width 444 height 17
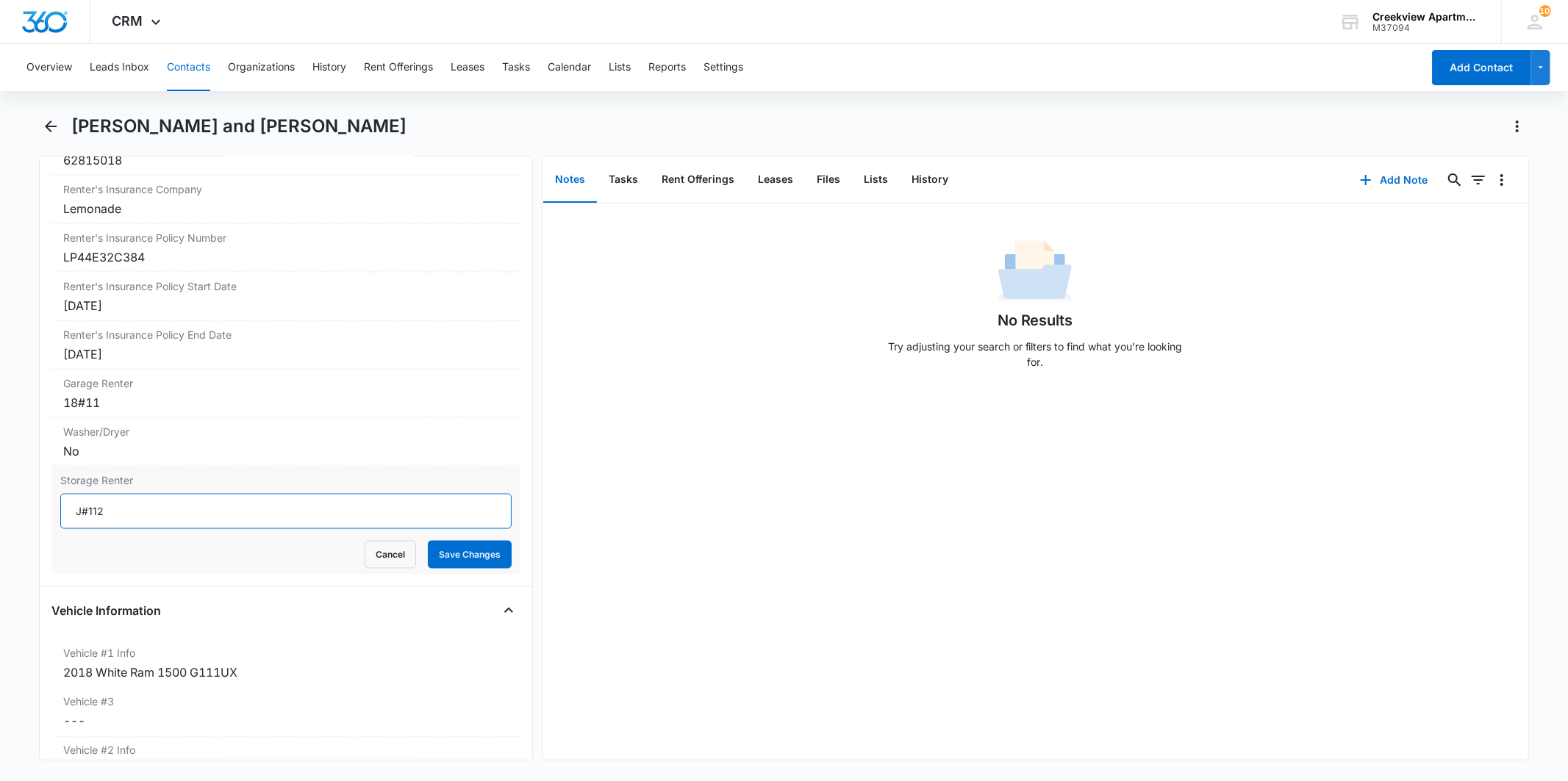
click at [106, 520] on input "J#112" at bounding box center [286, 511] width 451 height 35
type input "J#101"
click at [467, 562] on button "Save Changes" at bounding box center [469, 555] width 84 height 28
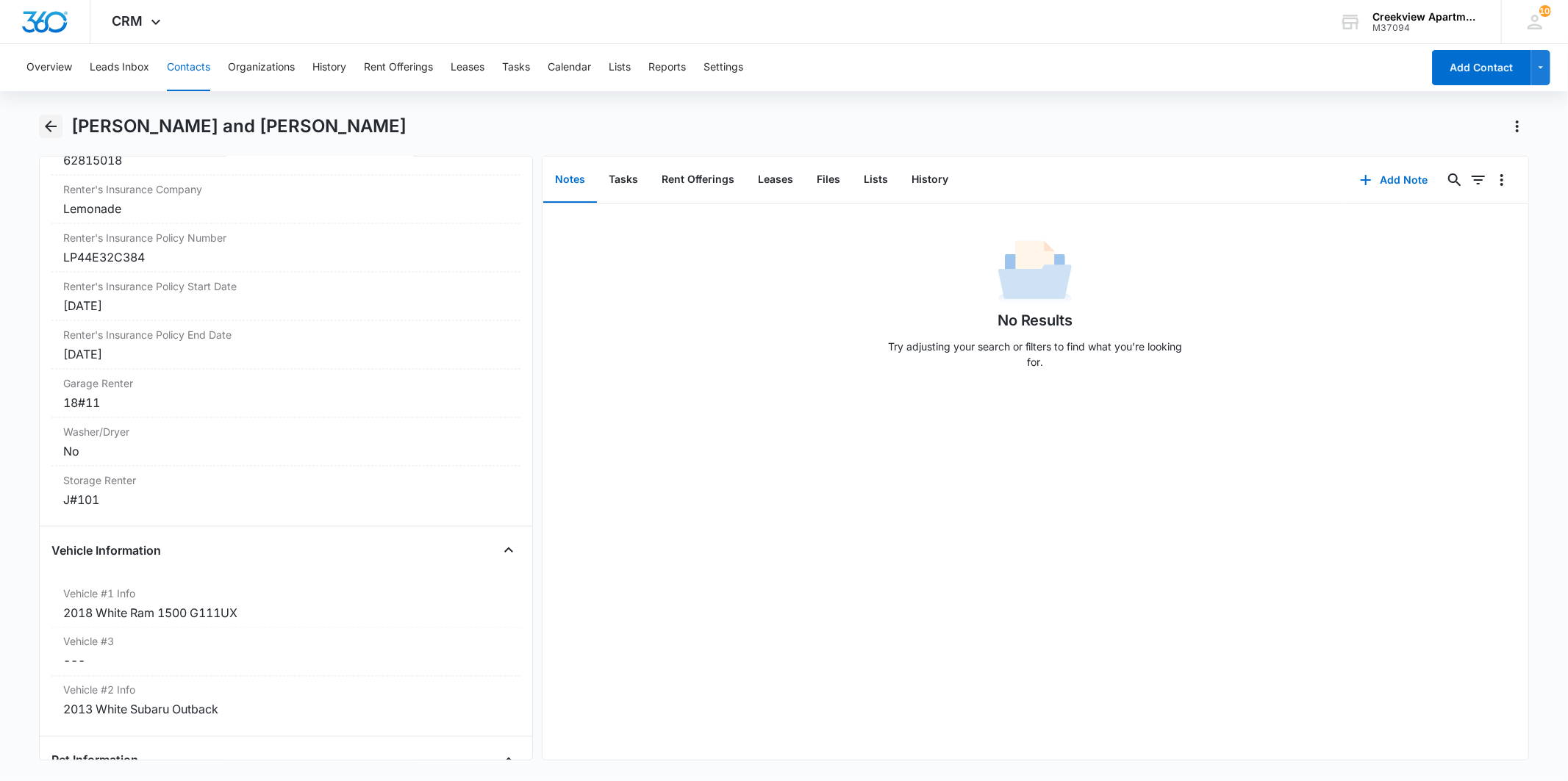
click at [47, 120] on icon "Back" at bounding box center [51, 126] width 17 height 17
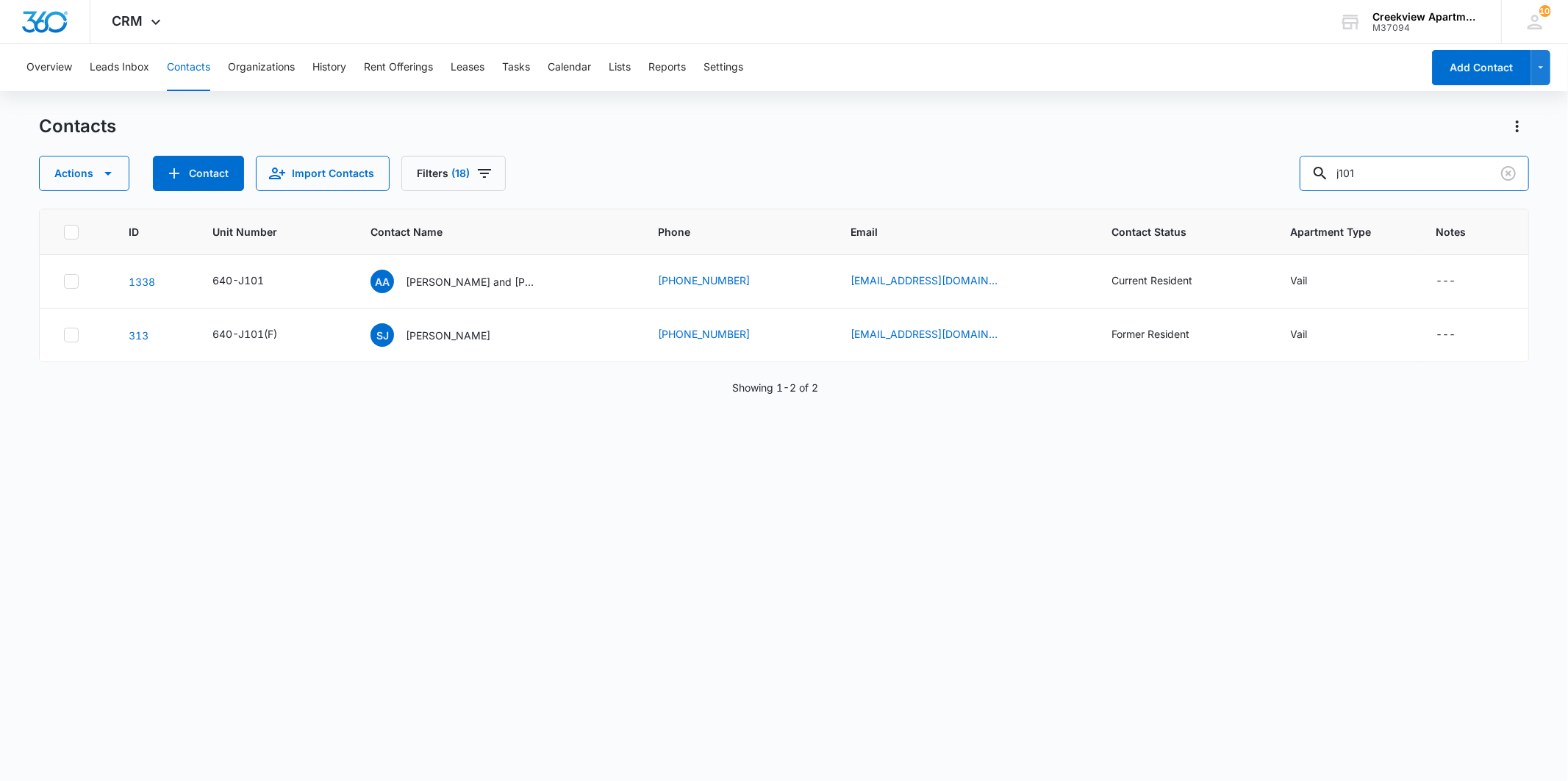
drag, startPoint x: 1424, startPoint y: 187, endPoint x: 1274, endPoint y: 157, distance: 153.0
click at [1274, 157] on div "Actions Contact Import Contacts Filters (18) j101" at bounding box center [783, 173] width 1490 height 35
type input "j303"
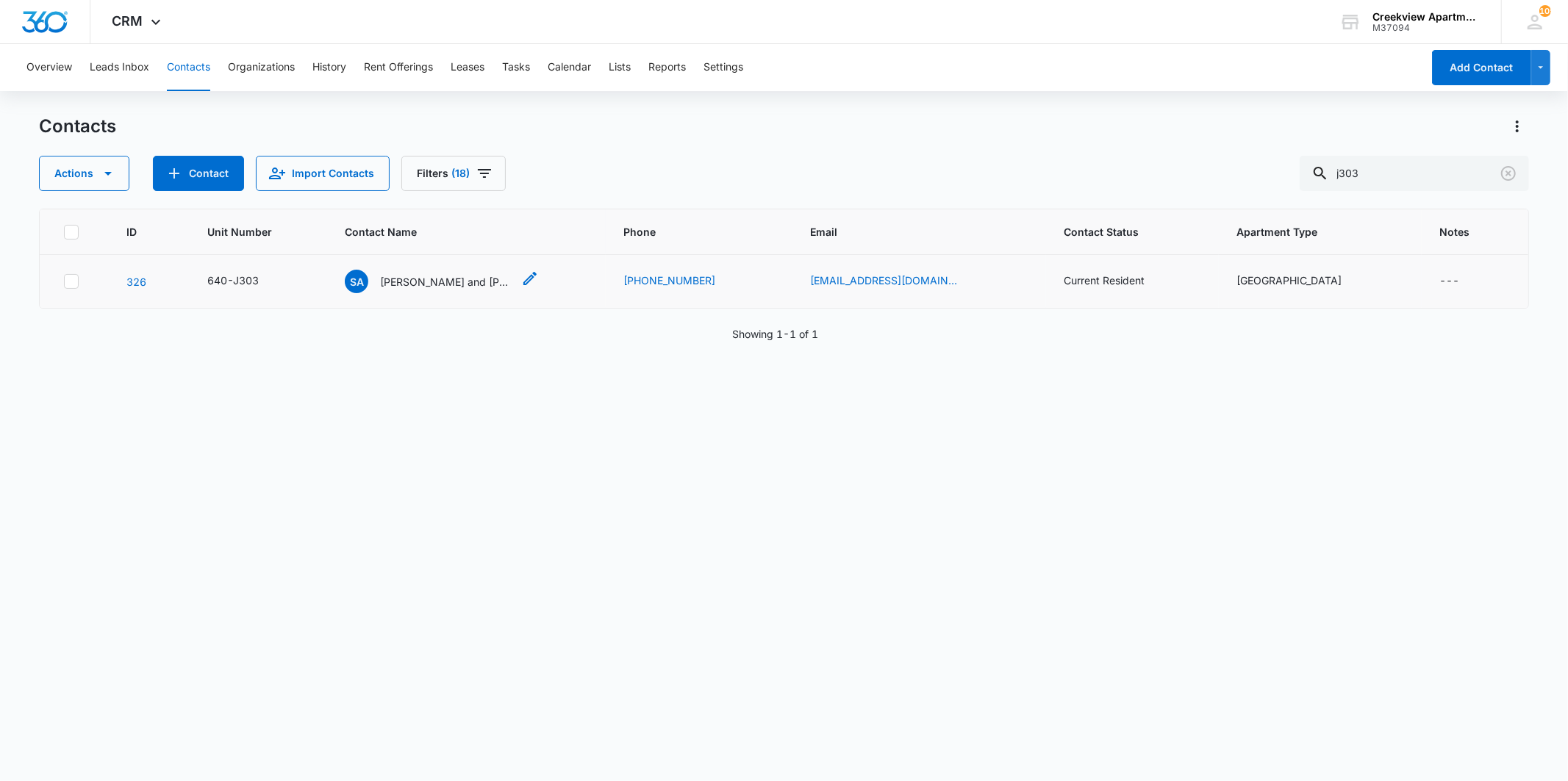
click at [502, 281] on p "[PERSON_NAME] and [PERSON_NAME], [PERSON_NAME]" at bounding box center [446, 281] width 133 height 16
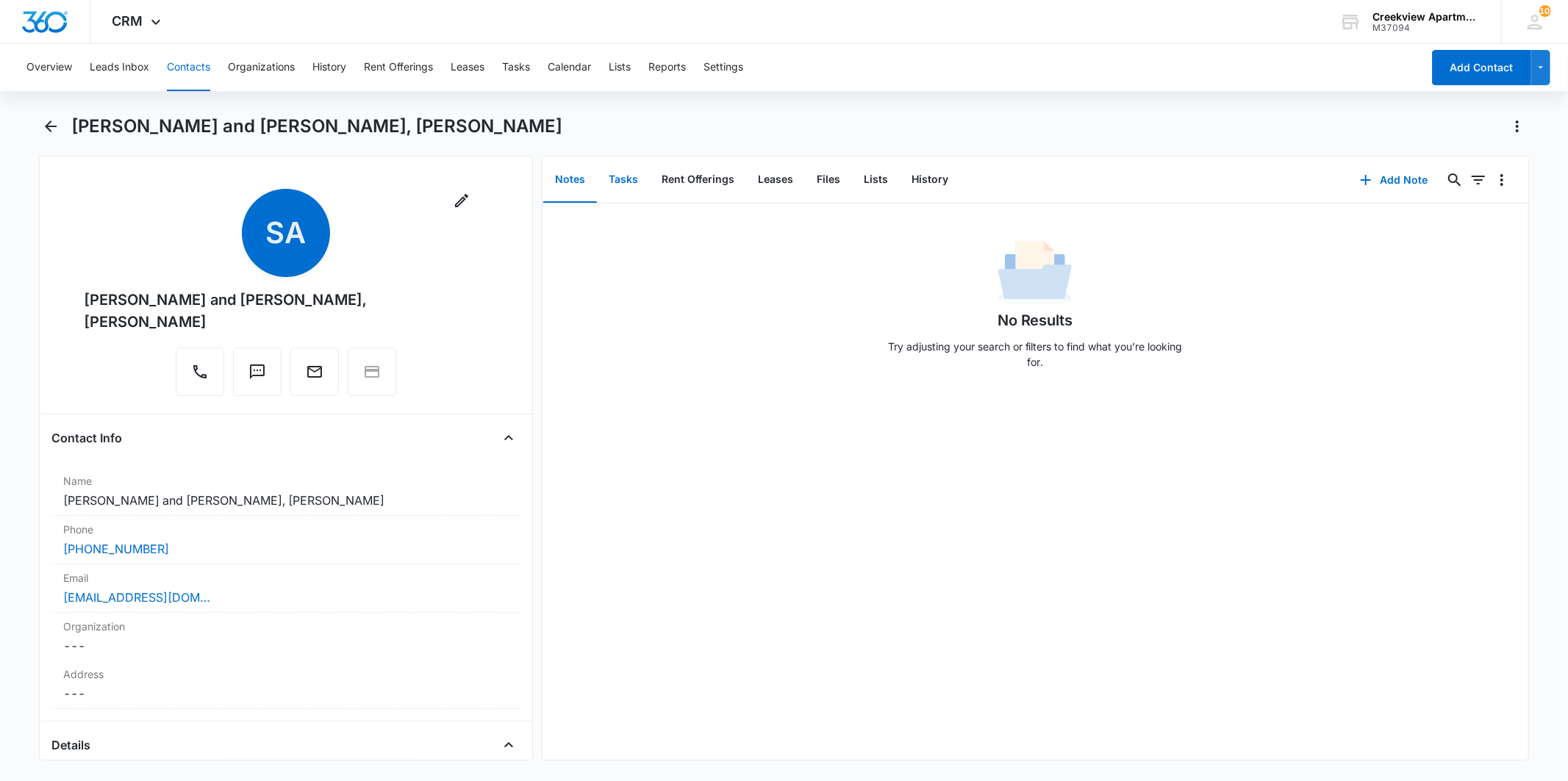
click at [625, 181] on button "Tasks" at bounding box center [624, 180] width 53 height 46
click at [836, 177] on button "Files" at bounding box center [828, 180] width 47 height 46
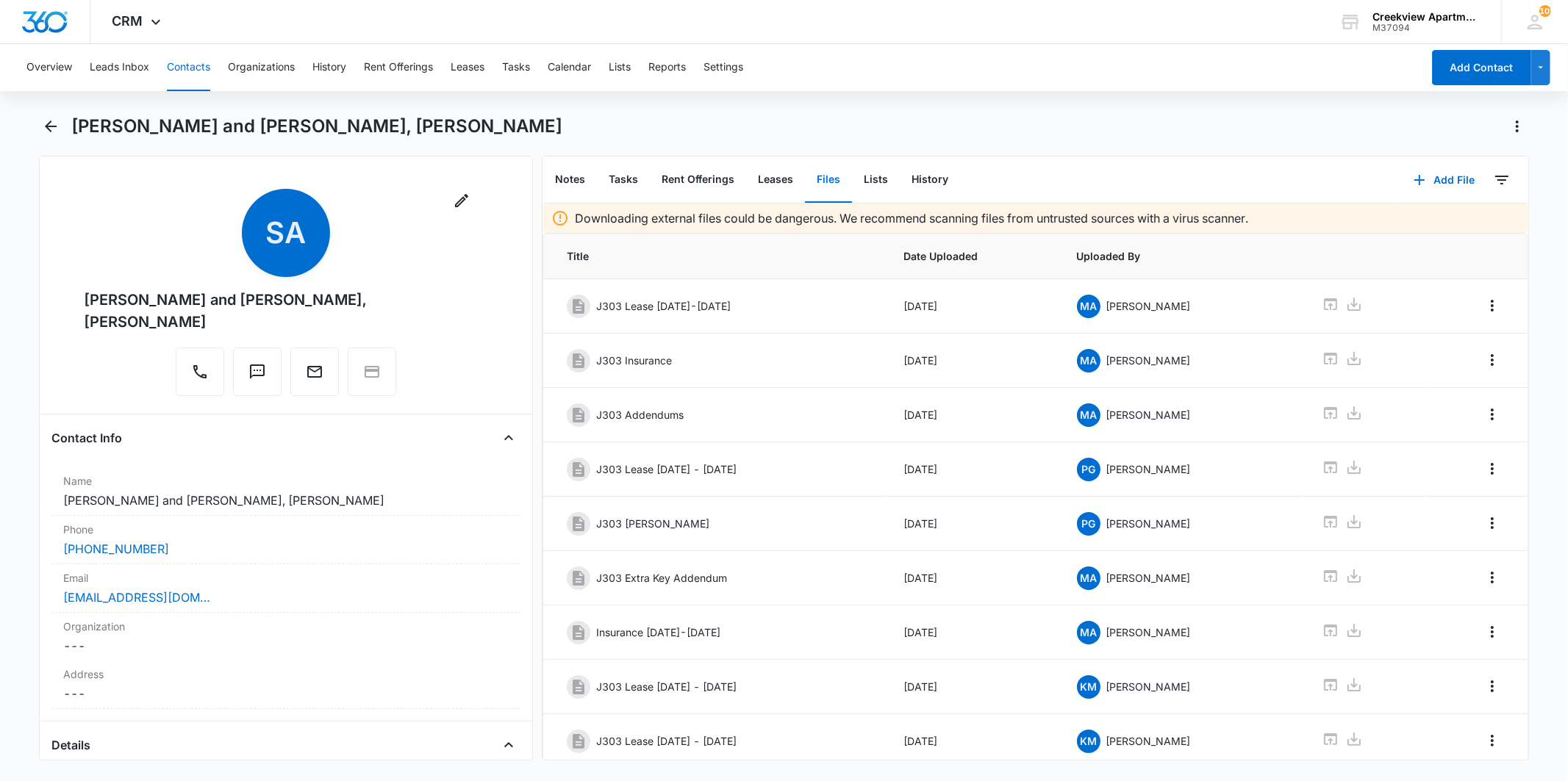
scroll to position [64, 0]
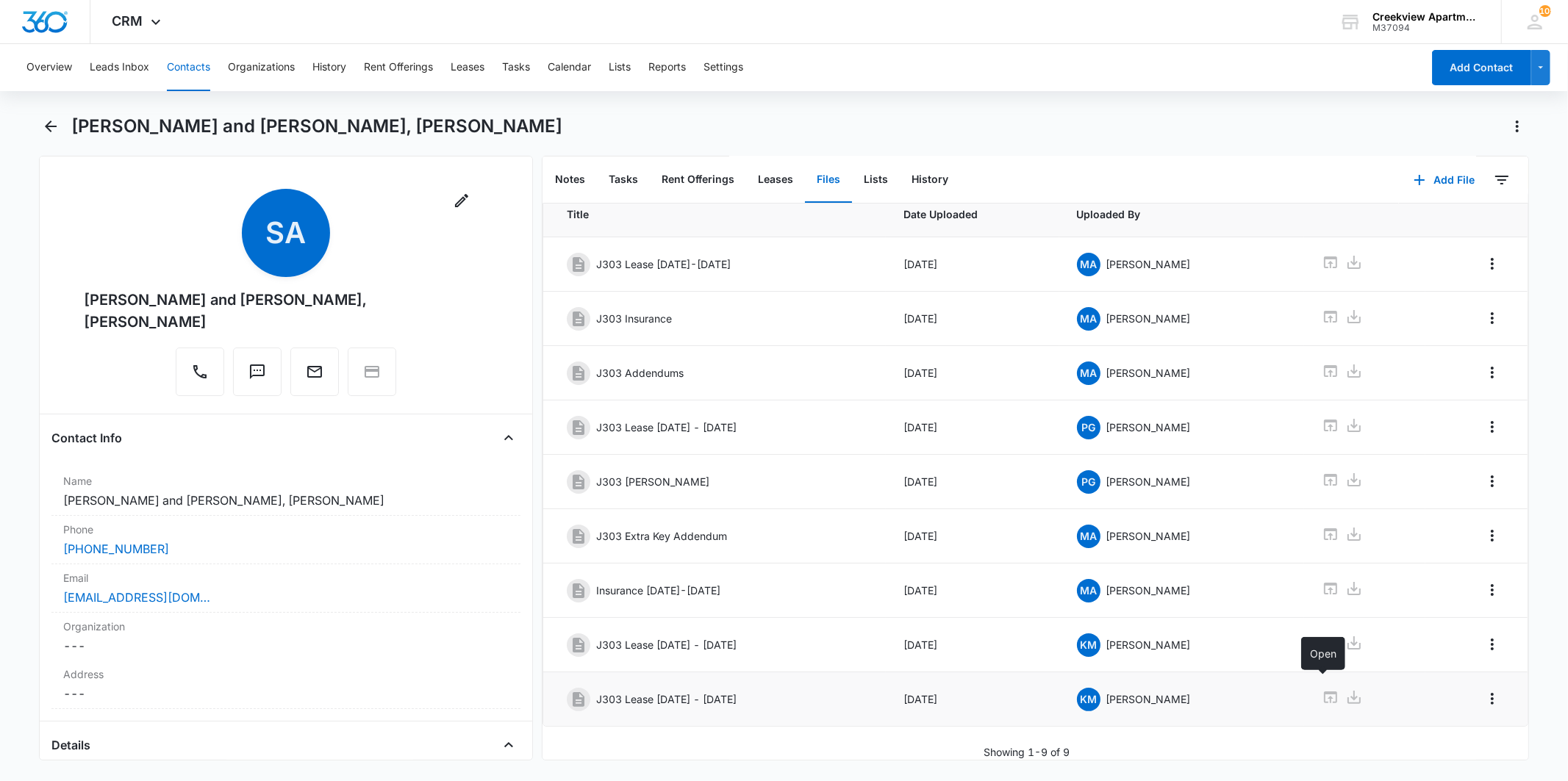
click at [1324, 692] on icon at bounding box center [1331, 697] width 13 height 12
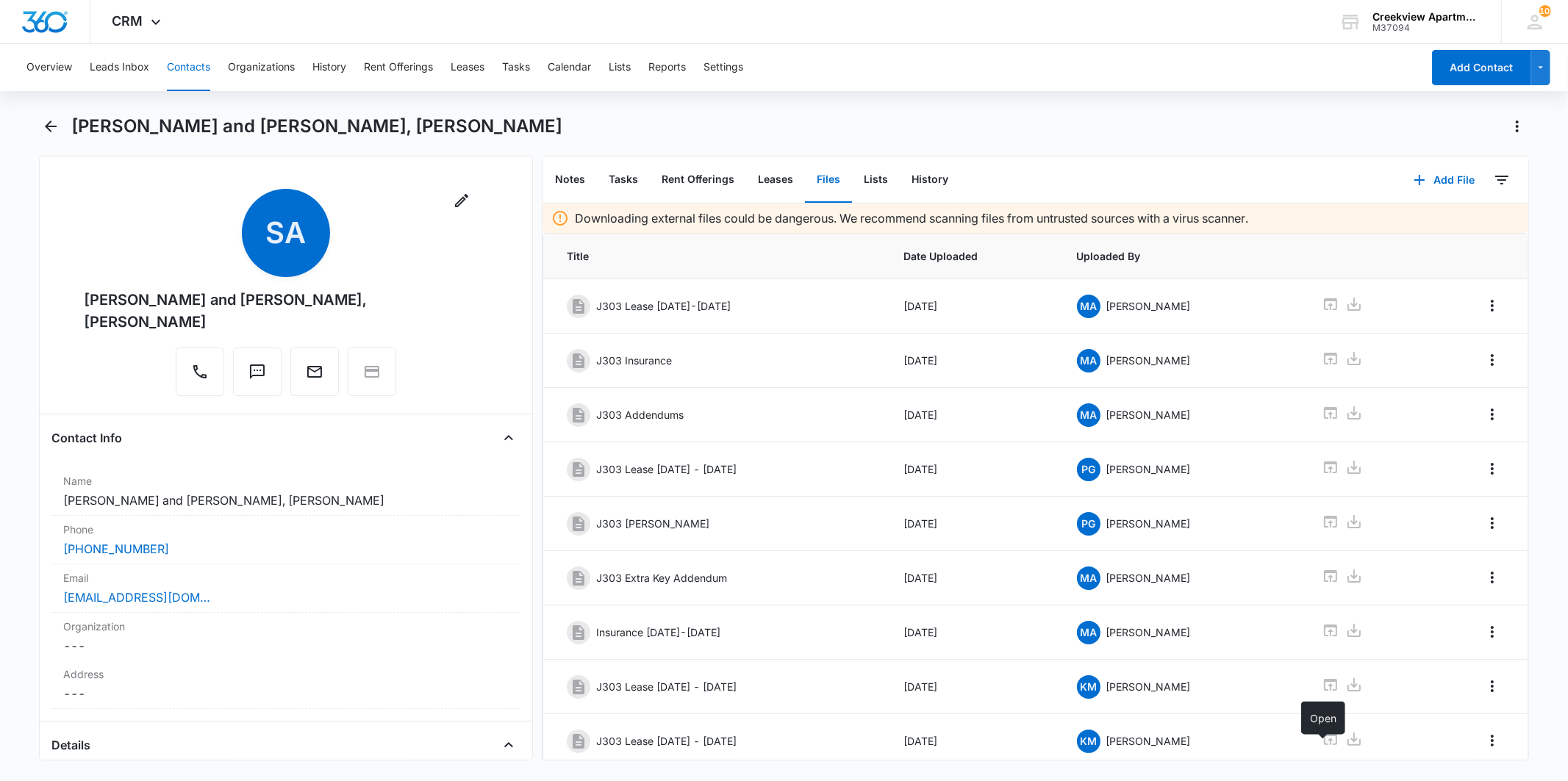
click at [971, 121] on div "[PERSON_NAME] and [PERSON_NAME], [PERSON_NAME]" at bounding box center [801, 127] width 1458 height 24
click at [62, 136] on div "[PERSON_NAME] and [PERSON_NAME], [PERSON_NAME]" at bounding box center [783, 135] width 1490 height 41
click at [62, 137] on div "[PERSON_NAME] and [PERSON_NAME], [PERSON_NAME]" at bounding box center [783, 135] width 1490 height 41
drag, startPoint x: 62, startPoint y: 137, endPoint x: 57, endPoint y: 126, distance: 12.1
click at [57, 126] on icon "Back" at bounding box center [51, 126] width 17 height 17
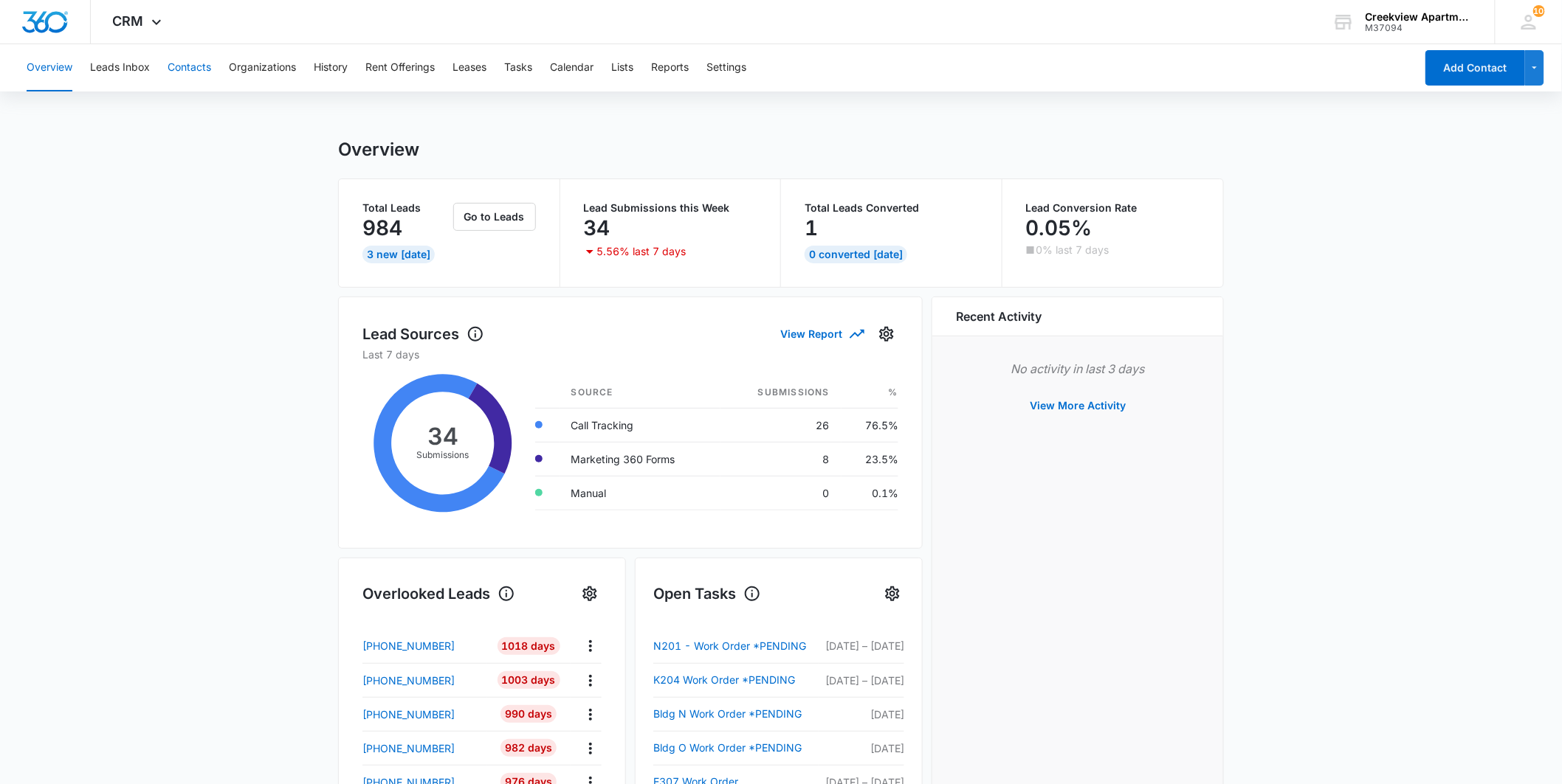
click at [171, 65] on button "Contacts" at bounding box center [188, 67] width 43 height 47
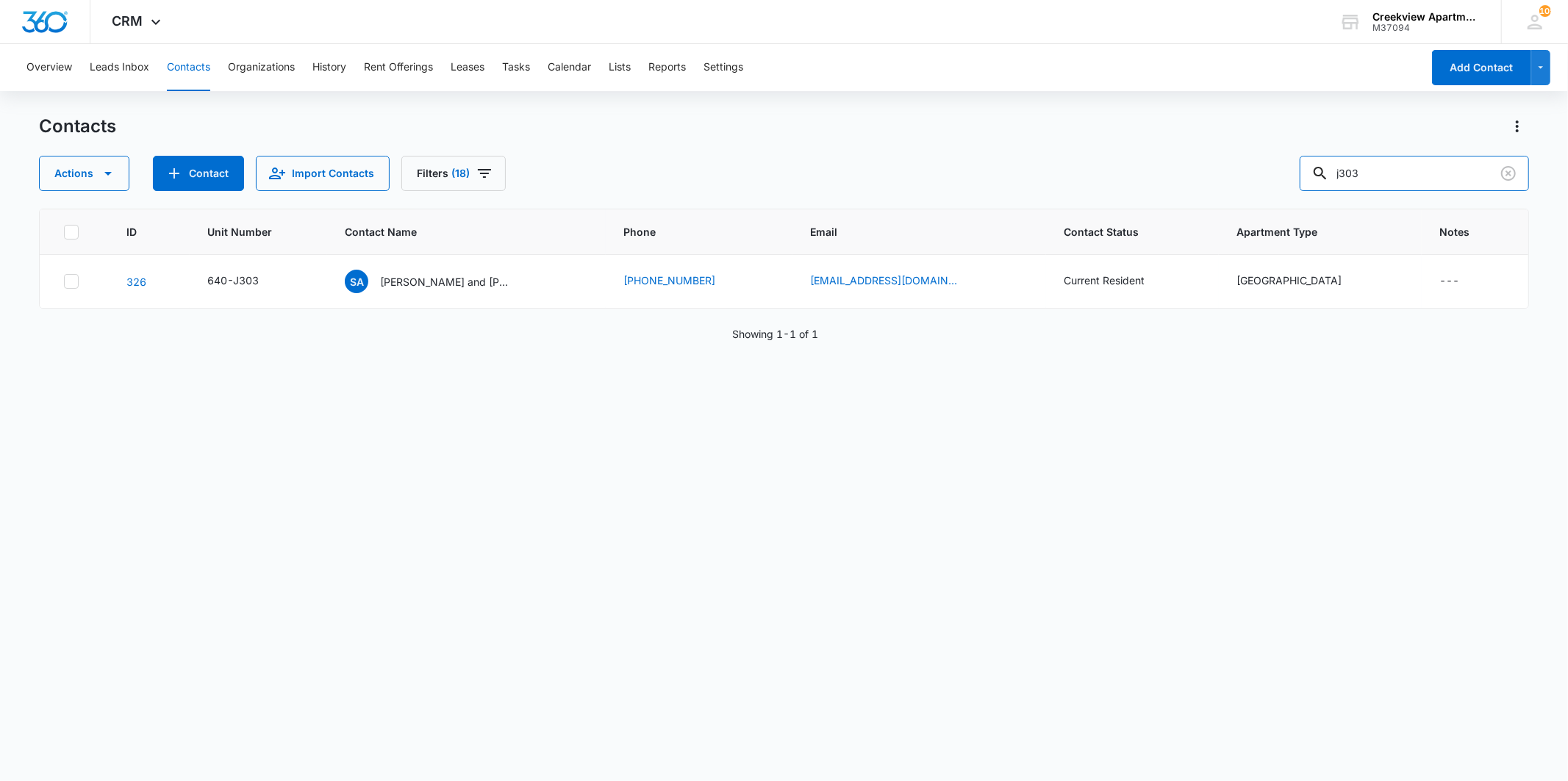
drag, startPoint x: 1416, startPoint y: 170, endPoint x: 1312, endPoint y: 155, distance: 105.1
click at [1312, 155] on div "Actions Contact Import Contacts Filters (18) j303" at bounding box center [783, 173] width 1490 height 35
type input "[PERSON_NAME]"
